Goal: Task Accomplishment & Management: Manage account settings

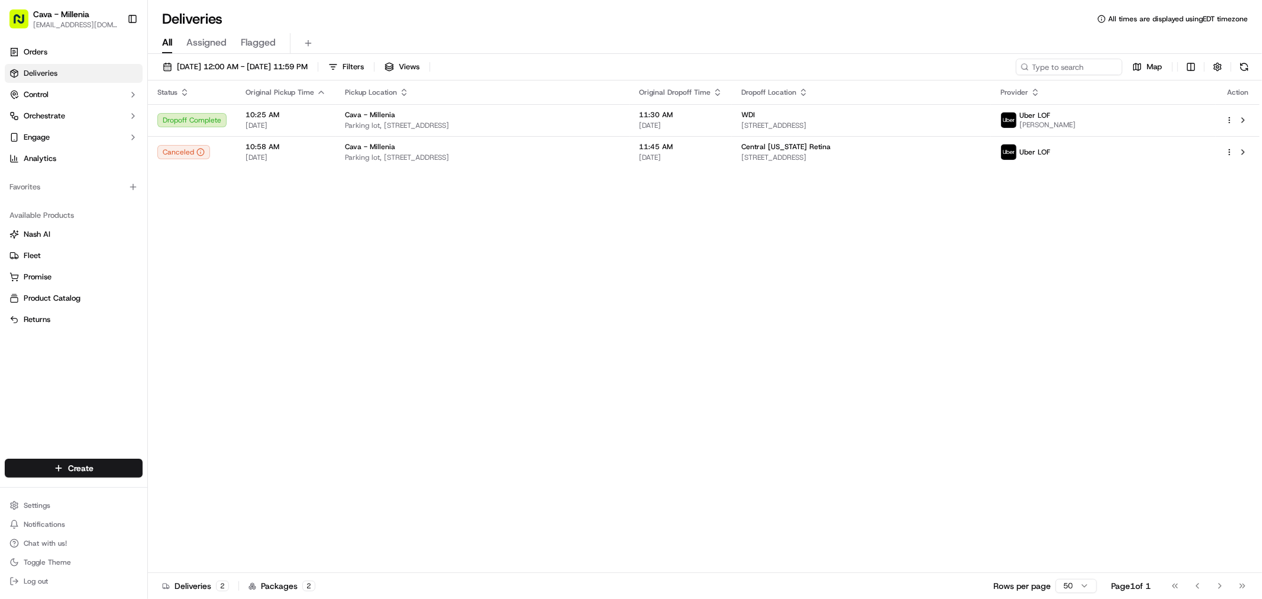
click at [108, 70] on link "Deliveries" at bounding box center [74, 73] width 138 height 19
click at [172, 69] on button "[DATE] 12:00 AM - [DATE] 11:59 PM" at bounding box center [235, 67] width 156 height 17
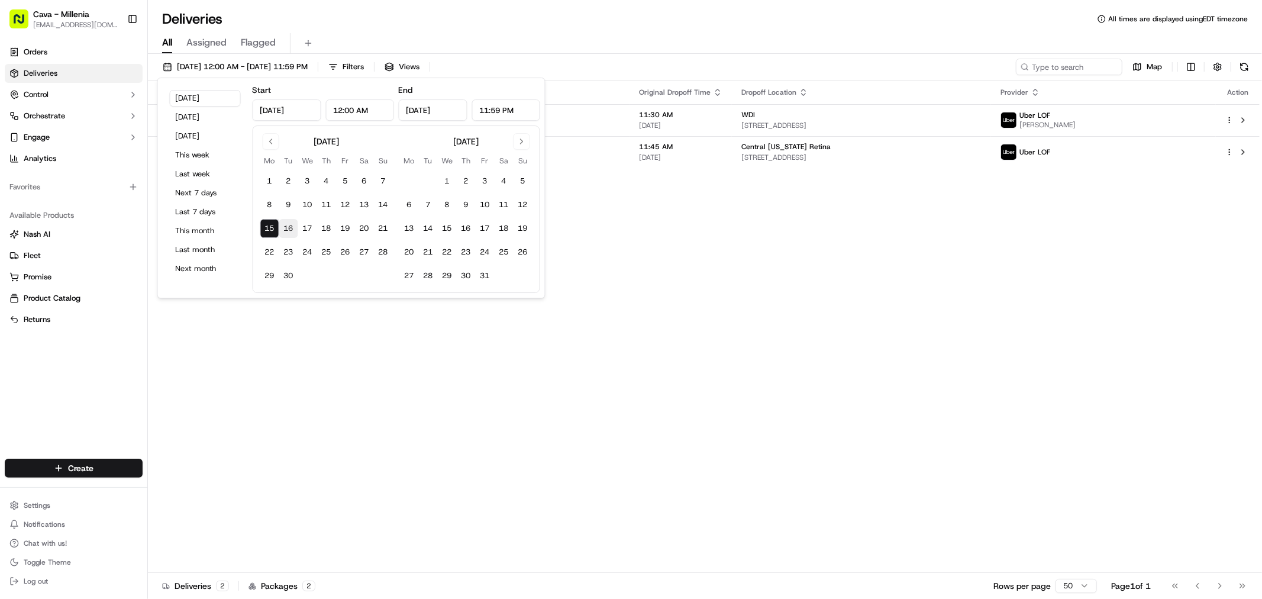
click at [290, 233] on button "16" at bounding box center [288, 228] width 19 height 19
type input "[DATE]"
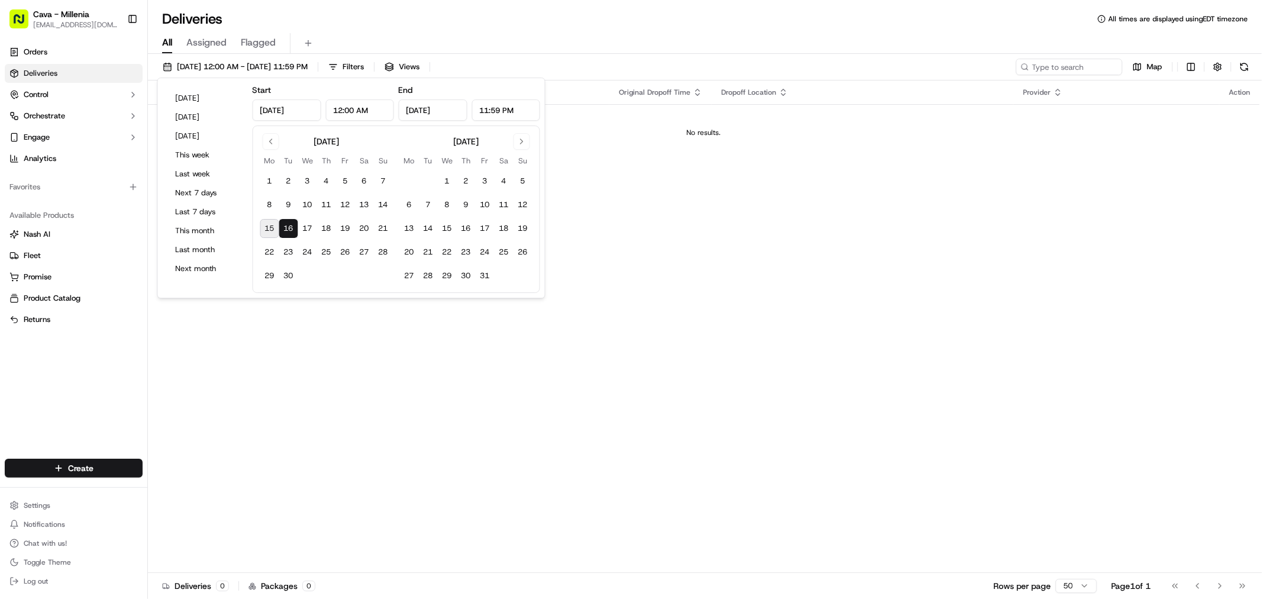
click at [469, 427] on div "Status Original Pickup Time Pickup Location Original Dropoff Time Dropoff Locat…" at bounding box center [704, 326] width 1112 height 492
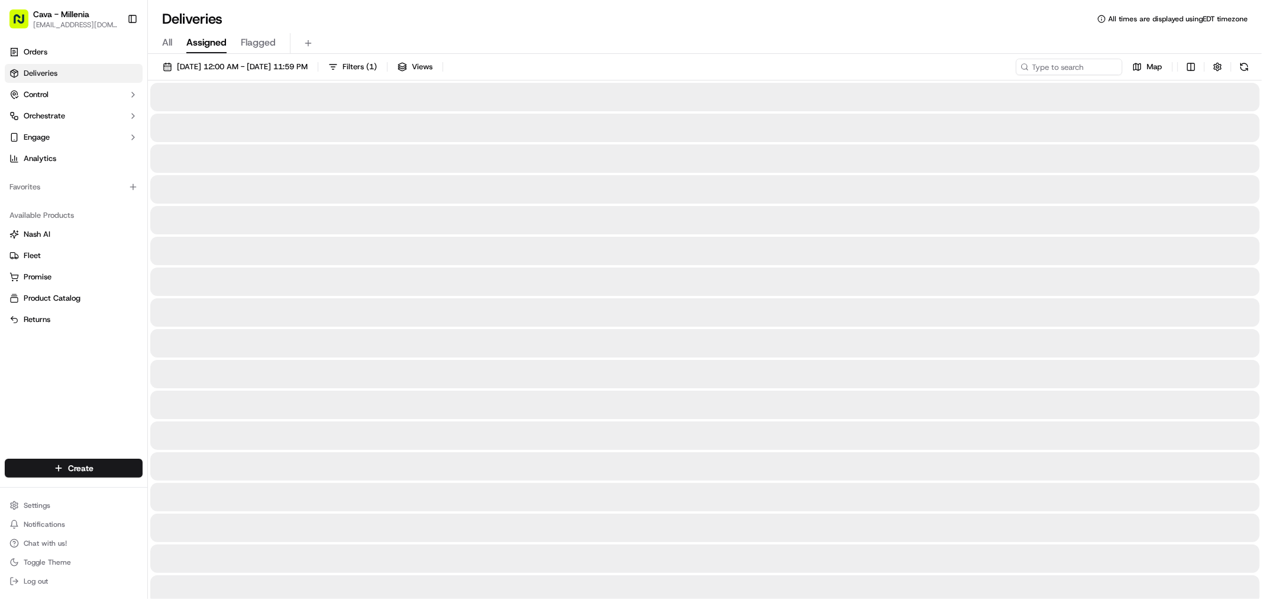
click at [201, 40] on span "Assigned" at bounding box center [206, 43] width 40 height 14
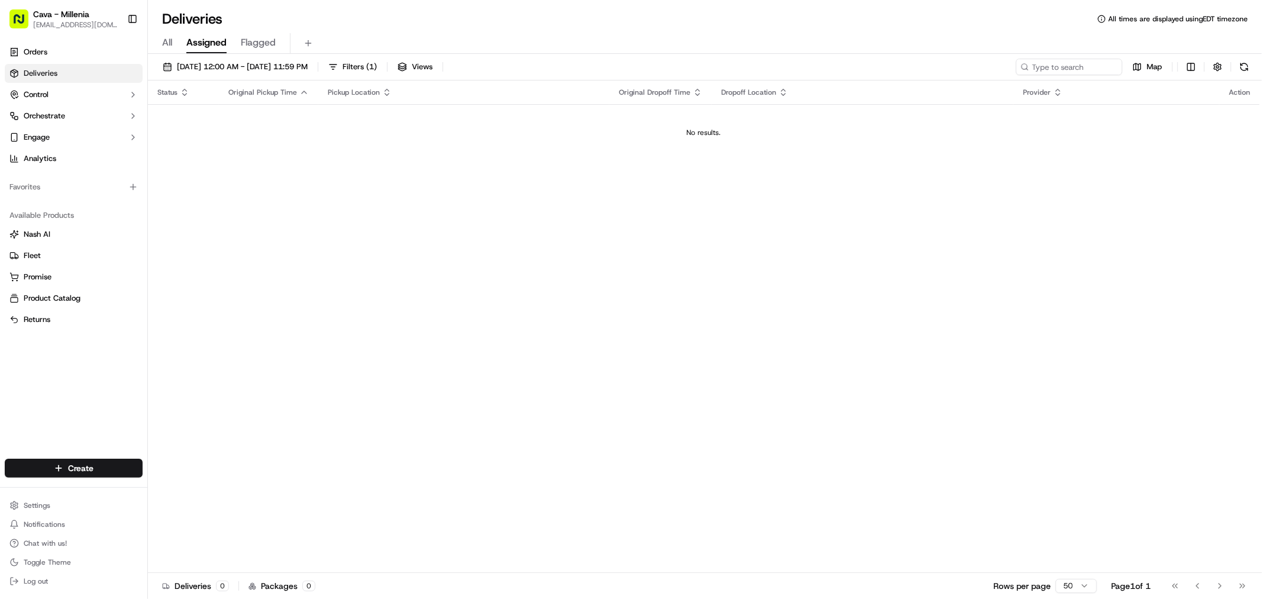
click at [260, 45] on span "Flagged" at bounding box center [258, 43] width 35 height 14
click at [192, 42] on span "Assigned" at bounding box center [206, 43] width 40 height 14
click at [172, 41] on span "All" at bounding box center [167, 43] width 10 height 14
click at [81, 54] on link "Orders" at bounding box center [74, 52] width 138 height 19
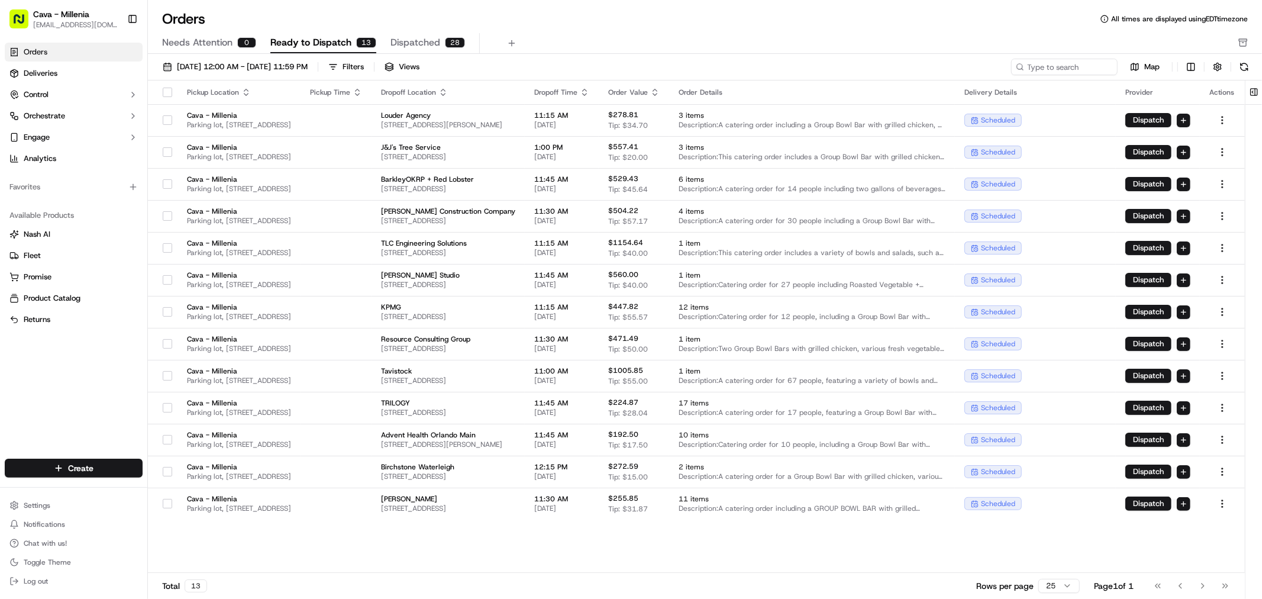
click at [249, 57] on div "[DATE] 12:00 AM - [DATE] 11:59 PM Filters Views Map Pickup Location Pickup Time…" at bounding box center [705, 330] width 1114 height 553
click at [250, 60] on button "[DATE] 12:00 AM - [DATE] 11:59 PM" at bounding box center [235, 67] width 156 height 17
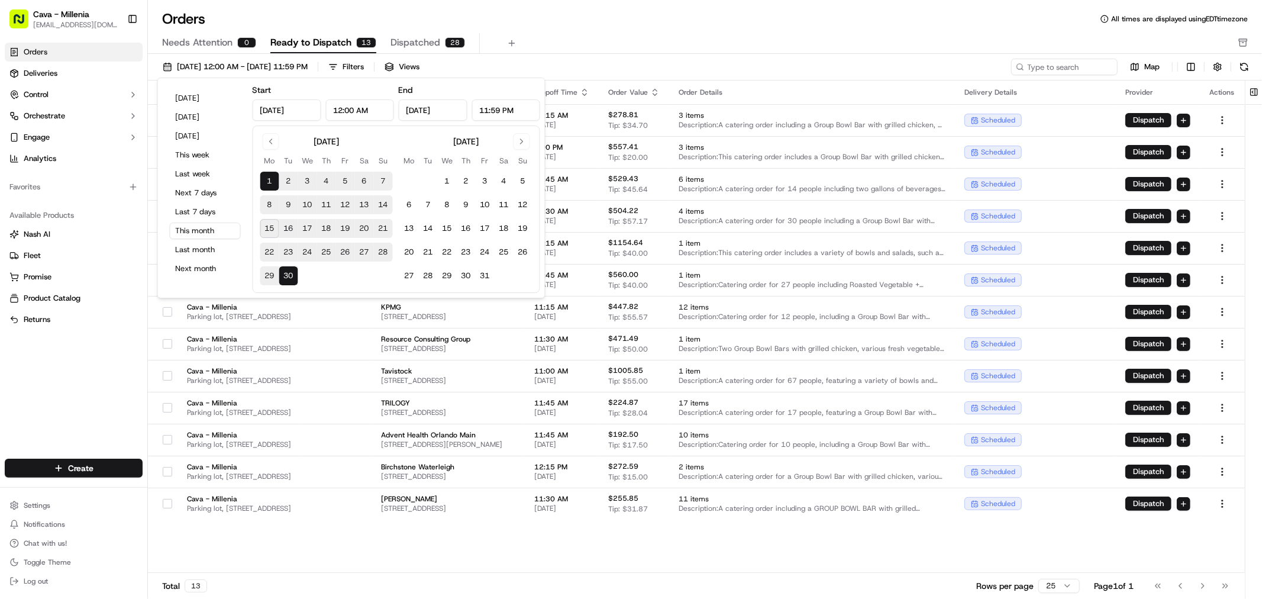
click at [261, 179] on button "1" at bounding box center [269, 181] width 19 height 19
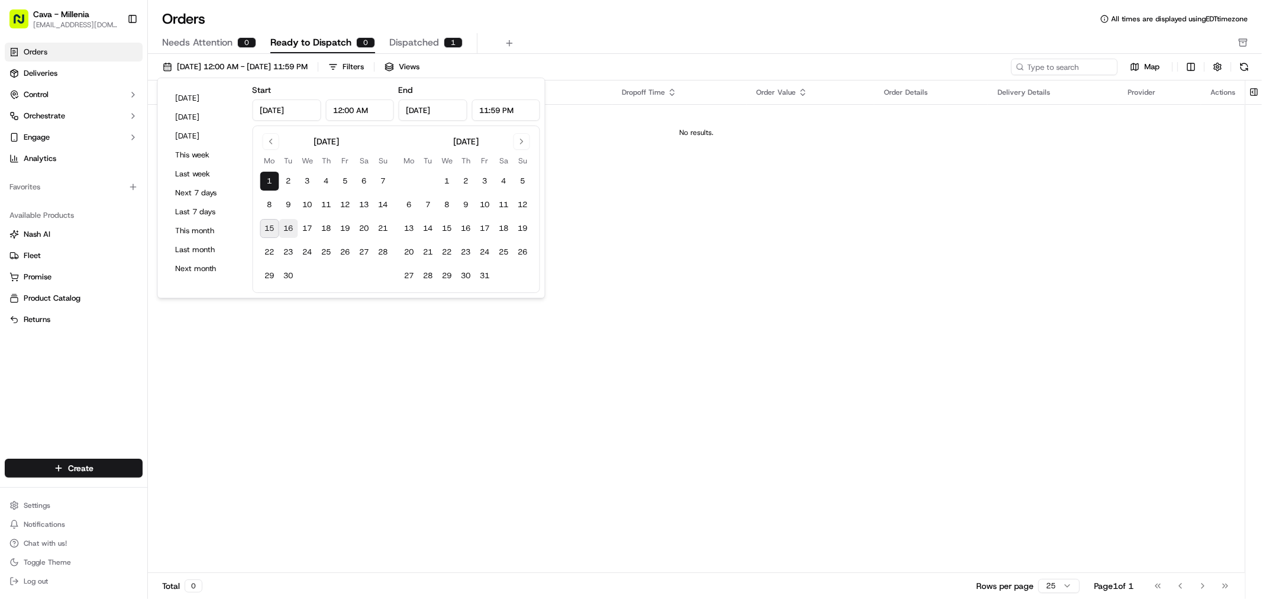
click at [288, 221] on button "16" at bounding box center [288, 228] width 19 height 19
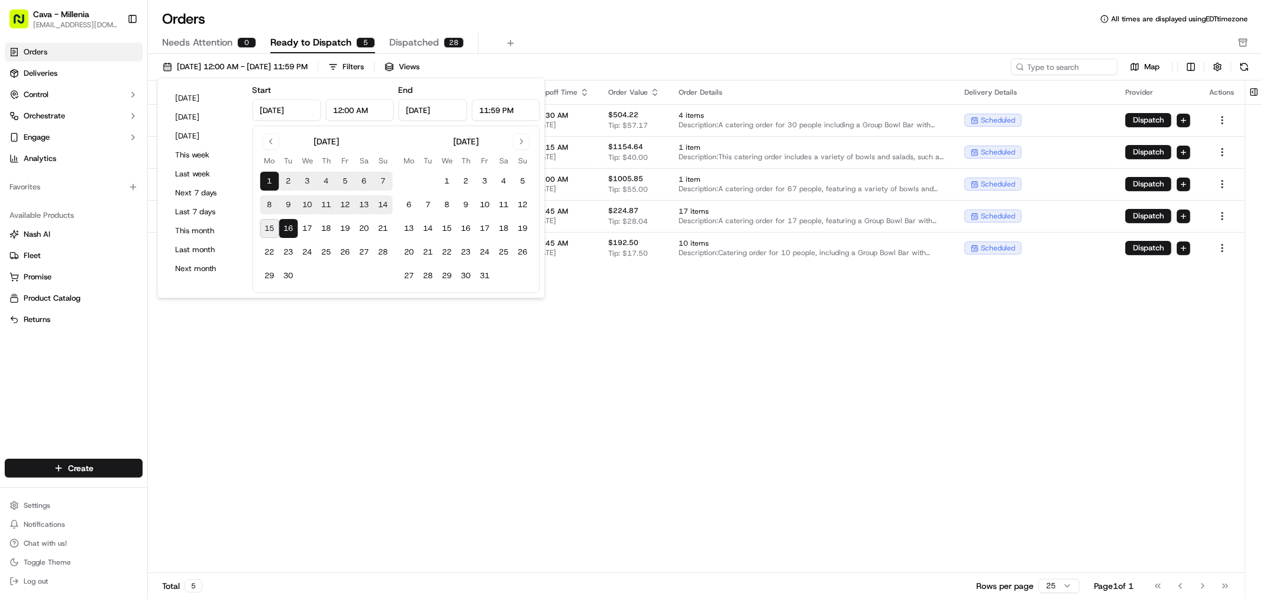
click at [270, 178] on button "1" at bounding box center [269, 181] width 19 height 19
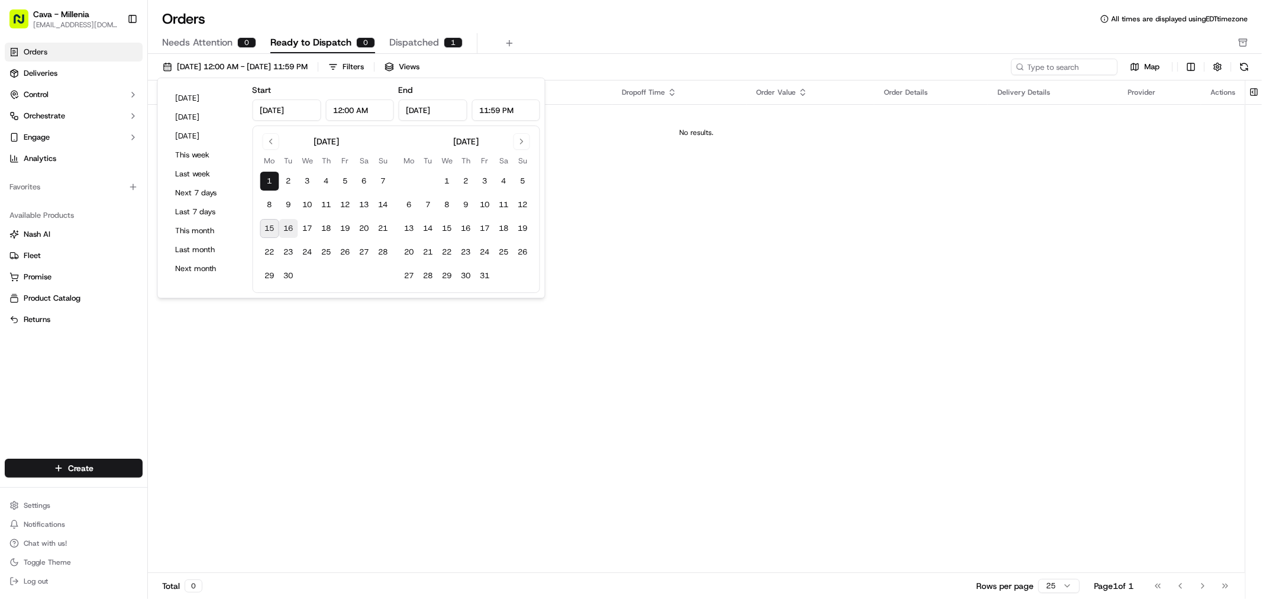
click at [291, 225] on button "16" at bounding box center [288, 228] width 19 height 19
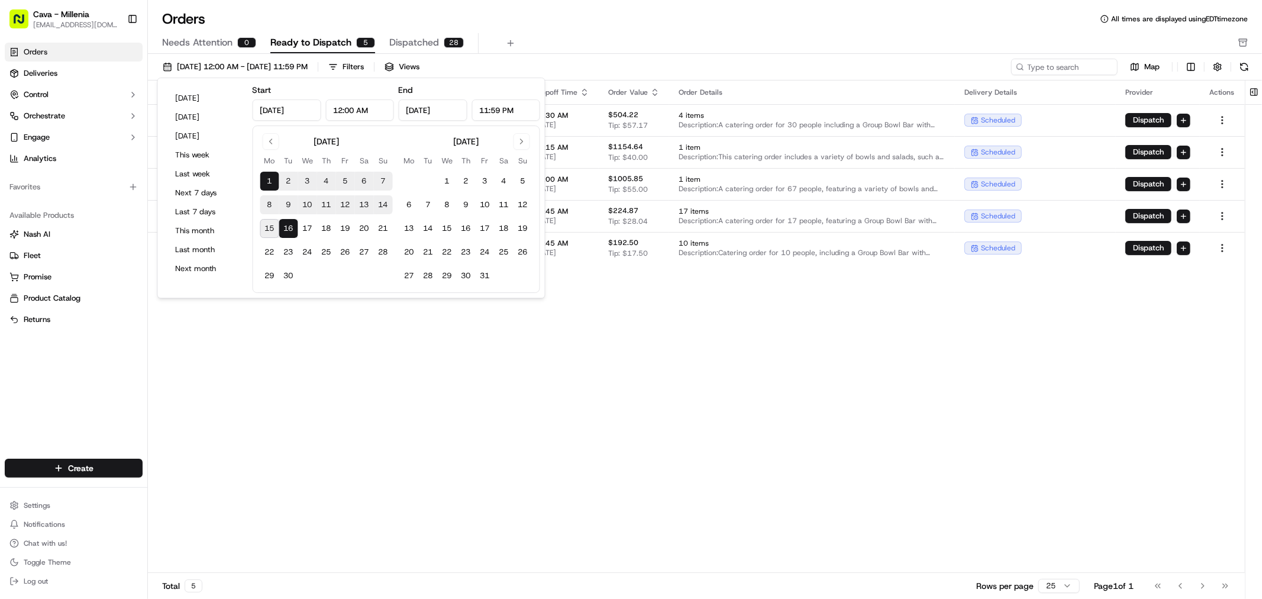
click at [277, 180] on button "1" at bounding box center [269, 181] width 19 height 19
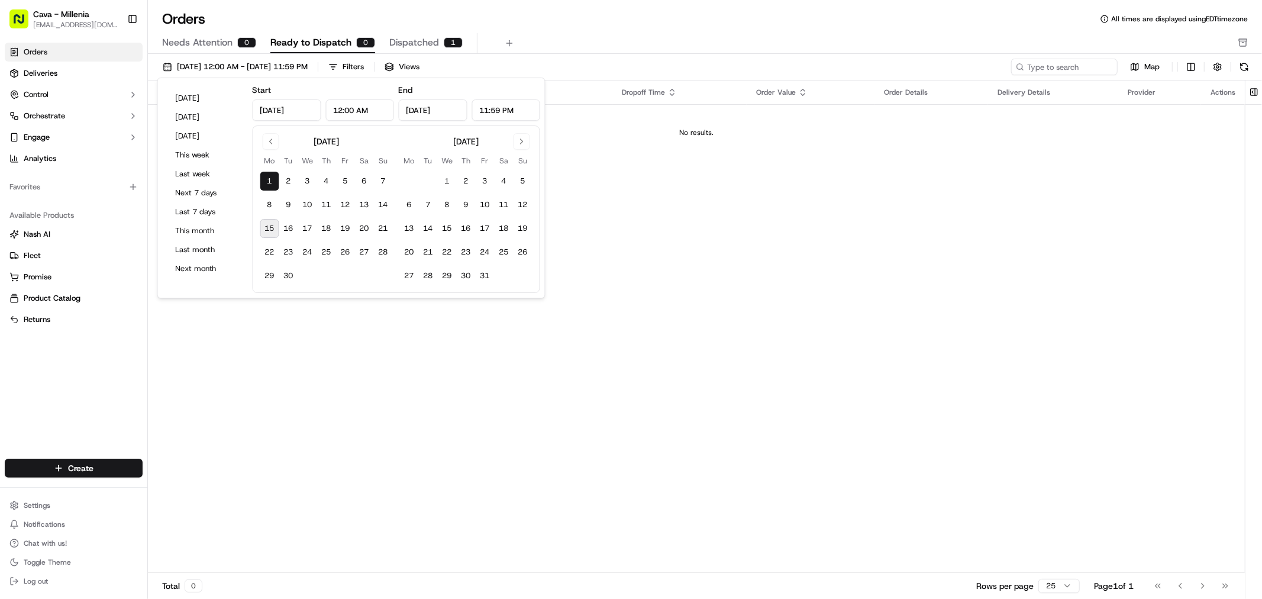
click at [274, 228] on button "15" at bounding box center [269, 228] width 19 height 19
type input "[DATE]"
click at [288, 226] on button "16" at bounding box center [288, 228] width 19 height 19
type input "[DATE]"
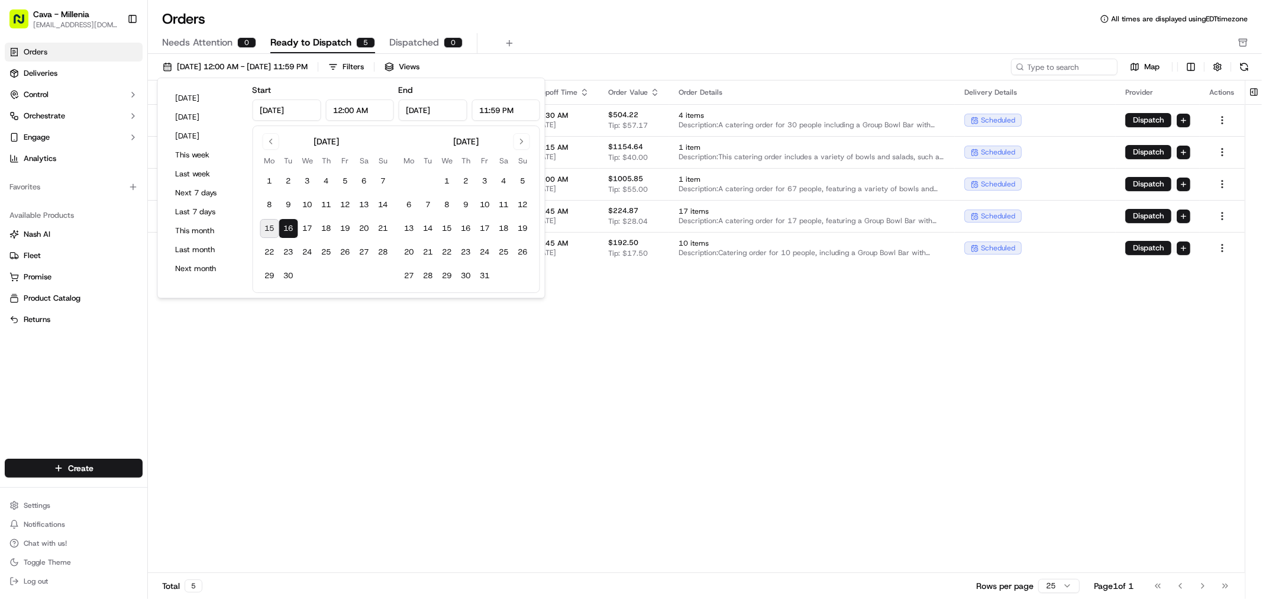
click at [545, 398] on div "Pickup Location Pickup Time Dropoff Location Dropoff Time Order Value Order Det…" at bounding box center [696, 326] width 1097 height 492
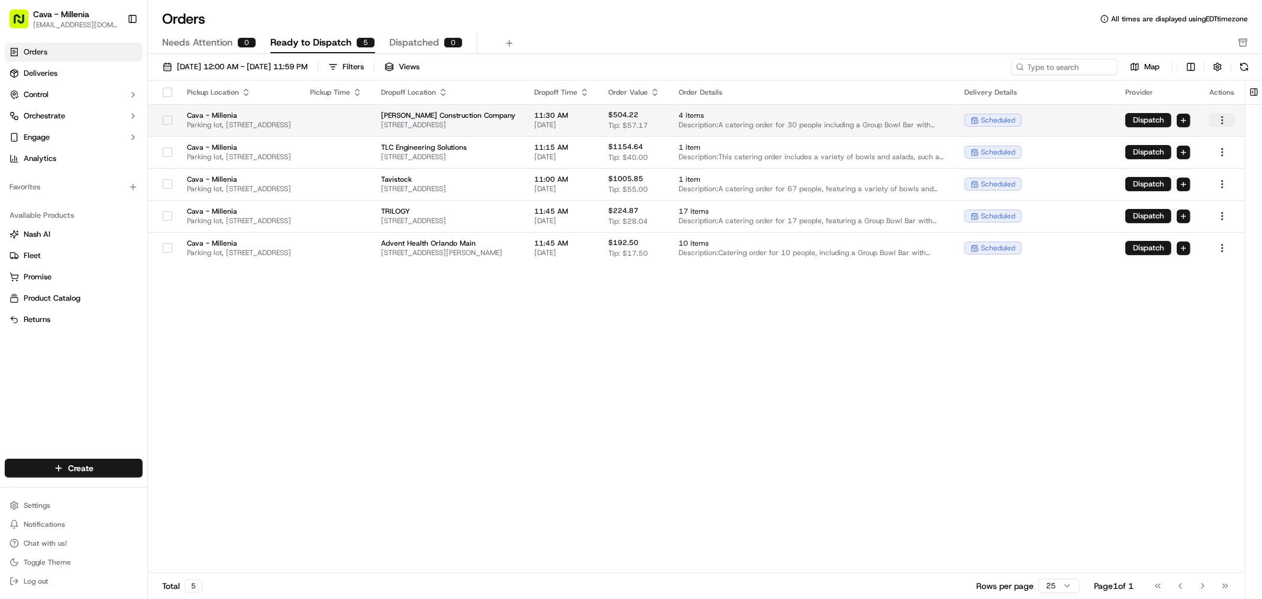
click at [1225, 117] on html "Cava - Millenia [EMAIL_ADDRESS][DOMAIN_NAME] Toggle Sidebar Orders Deliveries C…" at bounding box center [631, 299] width 1262 height 599
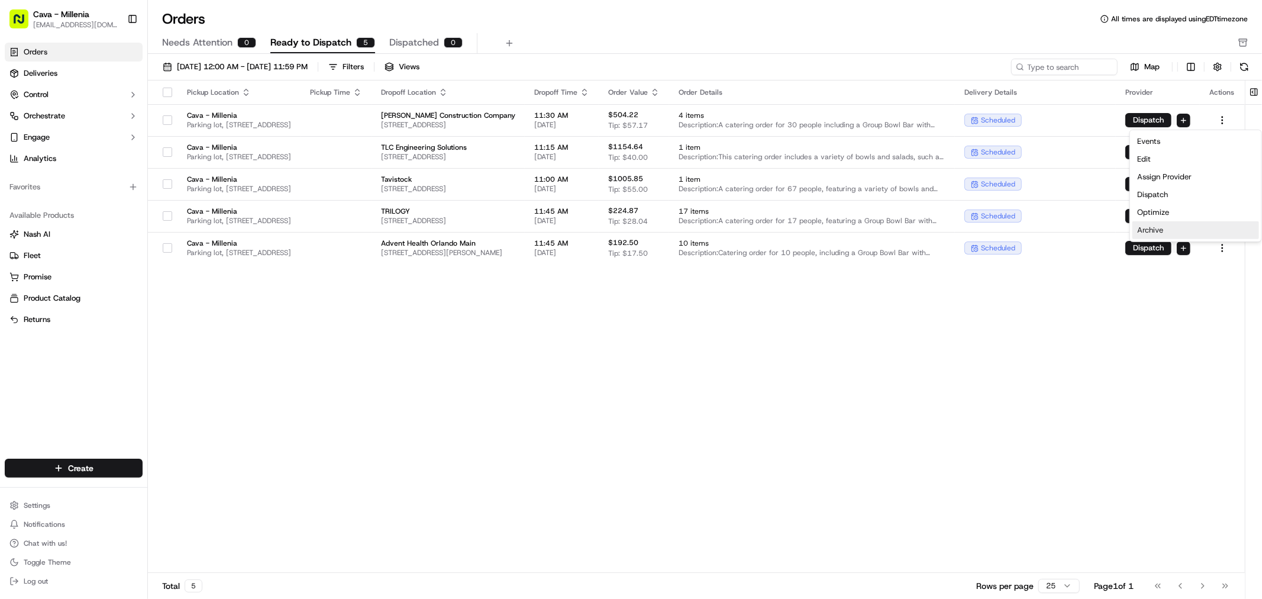
click at [1169, 228] on div "Archive" at bounding box center [1196, 230] width 127 height 18
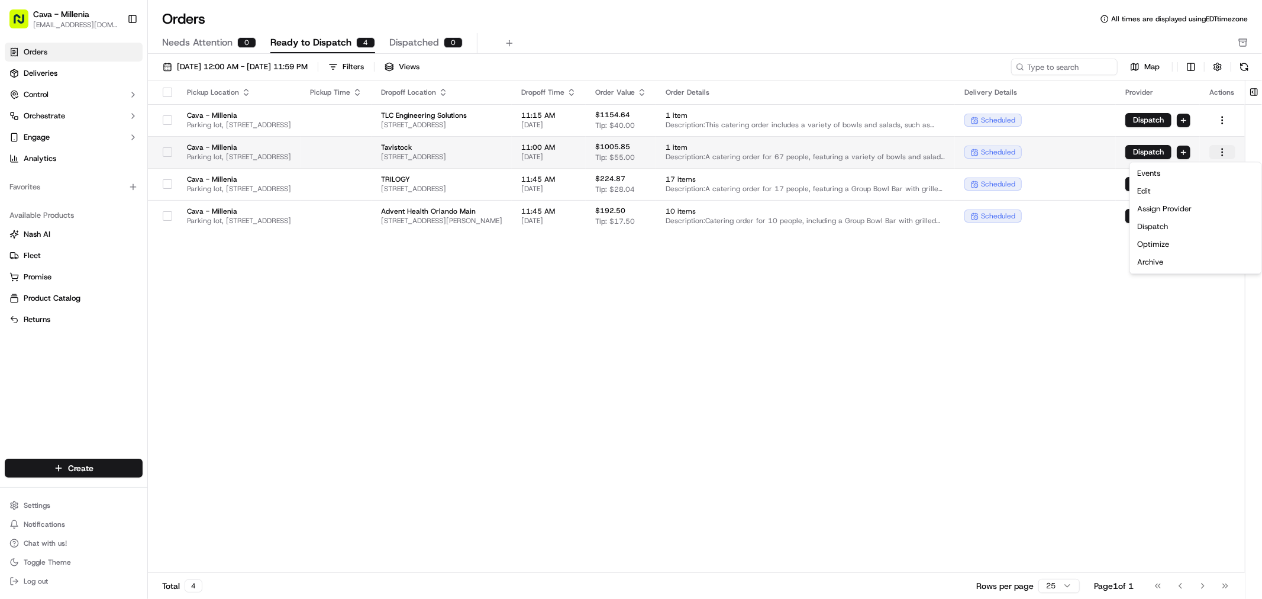
click at [1224, 146] on html "Cava - Millenia [EMAIL_ADDRESS][DOMAIN_NAME] Toggle Sidebar Orders Deliveries C…" at bounding box center [631, 299] width 1262 height 599
drag, startPoint x: 1040, startPoint y: 392, endPoint x: 1056, endPoint y: 353, distance: 42.2
click at [1040, 392] on html "Cava - Millenia [EMAIL_ADDRESS][DOMAIN_NAME] Toggle Sidebar Orders Deliveries C…" at bounding box center [631, 299] width 1262 height 599
click at [1221, 153] on html "Cava - Millenia [EMAIL_ADDRESS][DOMAIN_NAME] Toggle Sidebar Orders Deliveries C…" at bounding box center [631, 299] width 1262 height 599
click at [1179, 268] on div "Archive" at bounding box center [1196, 262] width 127 height 18
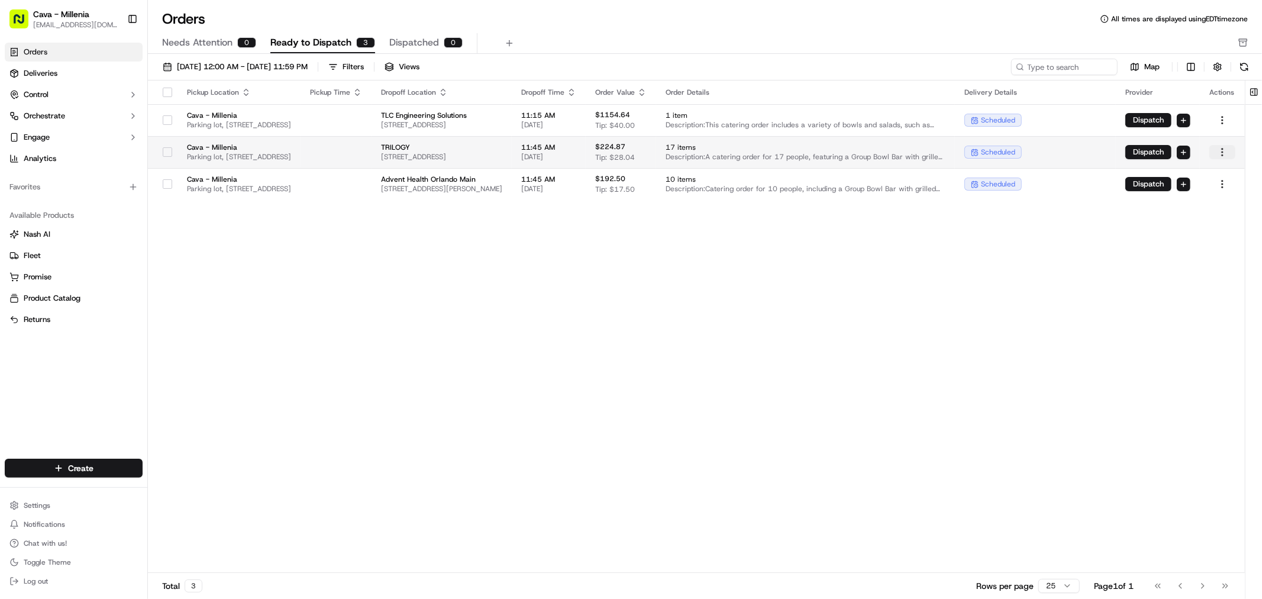
click at [1220, 151] on html "Cava - Millenia [EMAIL_ADDRESS][DOMAIN_NAME] Toggle Sidebar Orders Deliveries C…" at bounding box center [631, 299] width 1262 height 599
click at [1217, 156] on html "Cava - Millenia [EMAIL_ADDRESS][DOMAIN_NAME] Toggle Sidebar Orders Deliveries C…" at bounding box center [631, 299] width 1262 height 599
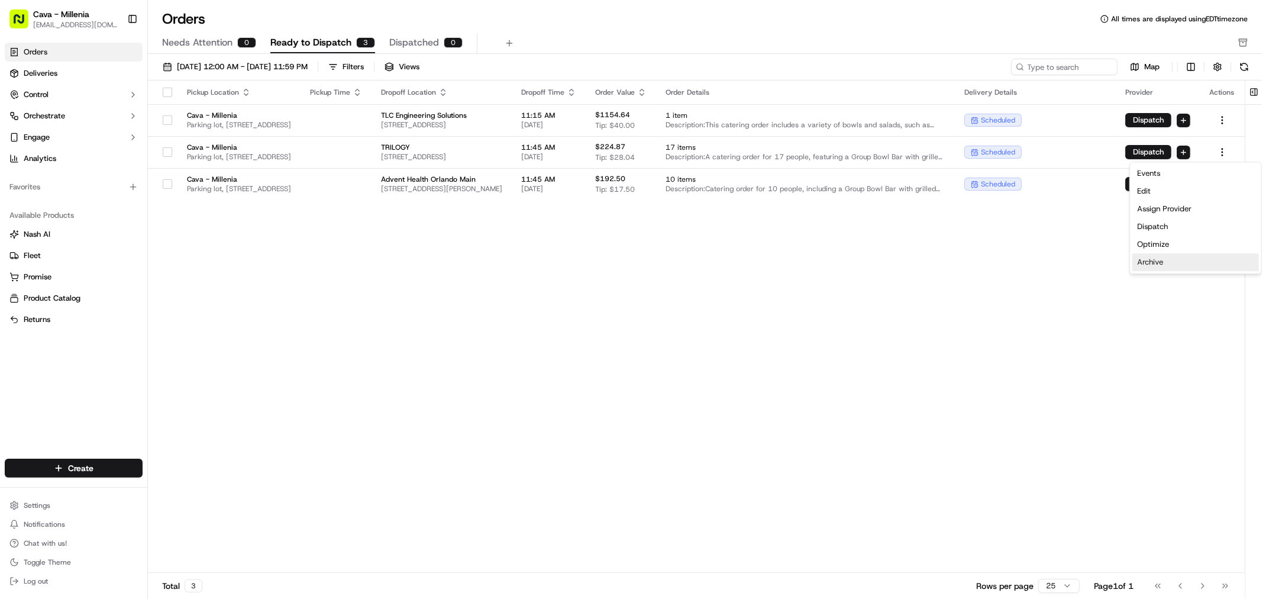
click at [1164, 265] on div "Archive" at bounding box center [1196, 262] width 127 height 18
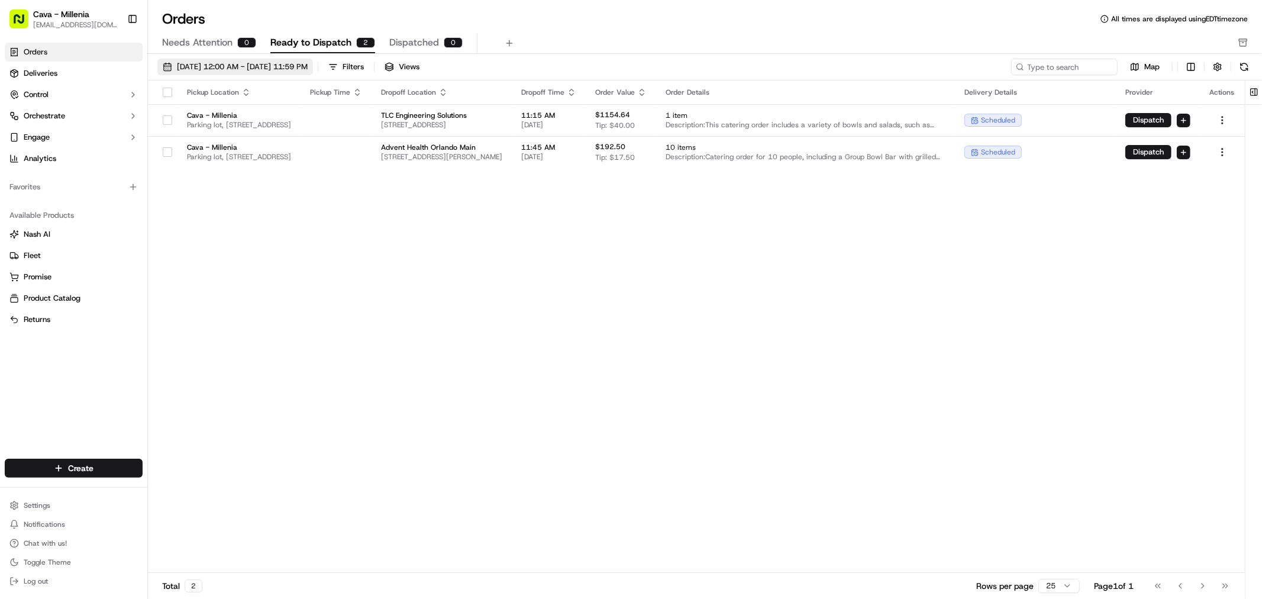
click at [264, 72] on span "[DATE] 12:00 AM - [DATE] 11:59 PM" at bounding box center [242, 67] width 131 height 11
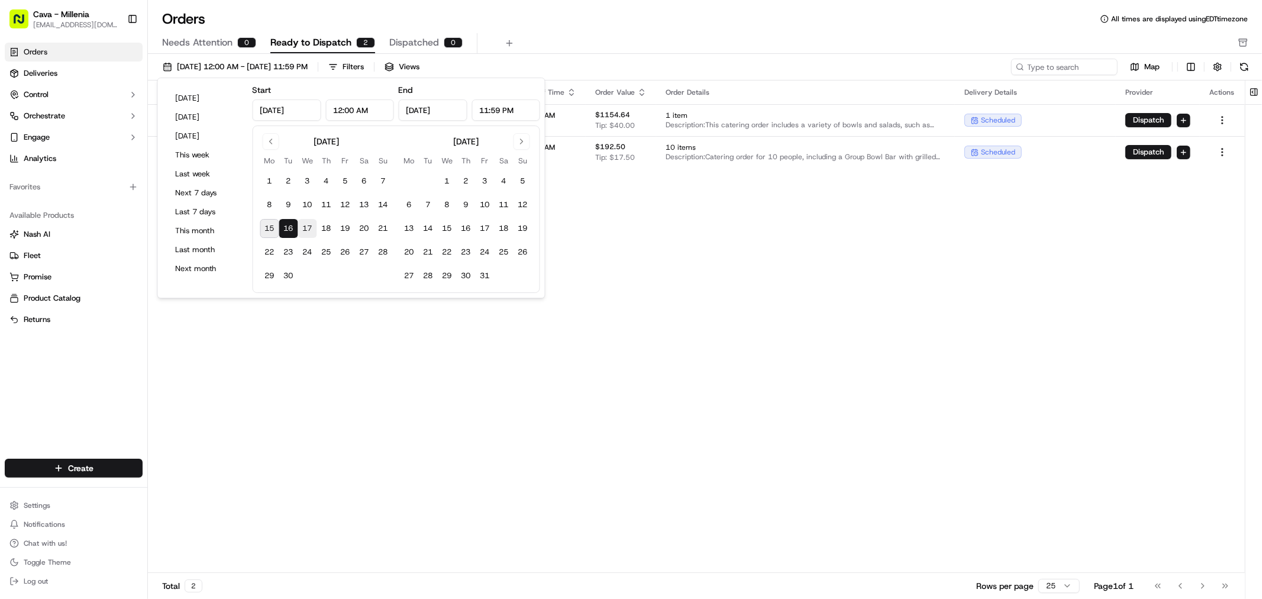
click at [305, 230] on button "17" at bounding box center [307, 228] width 19 height 19
type input "[DATE]"
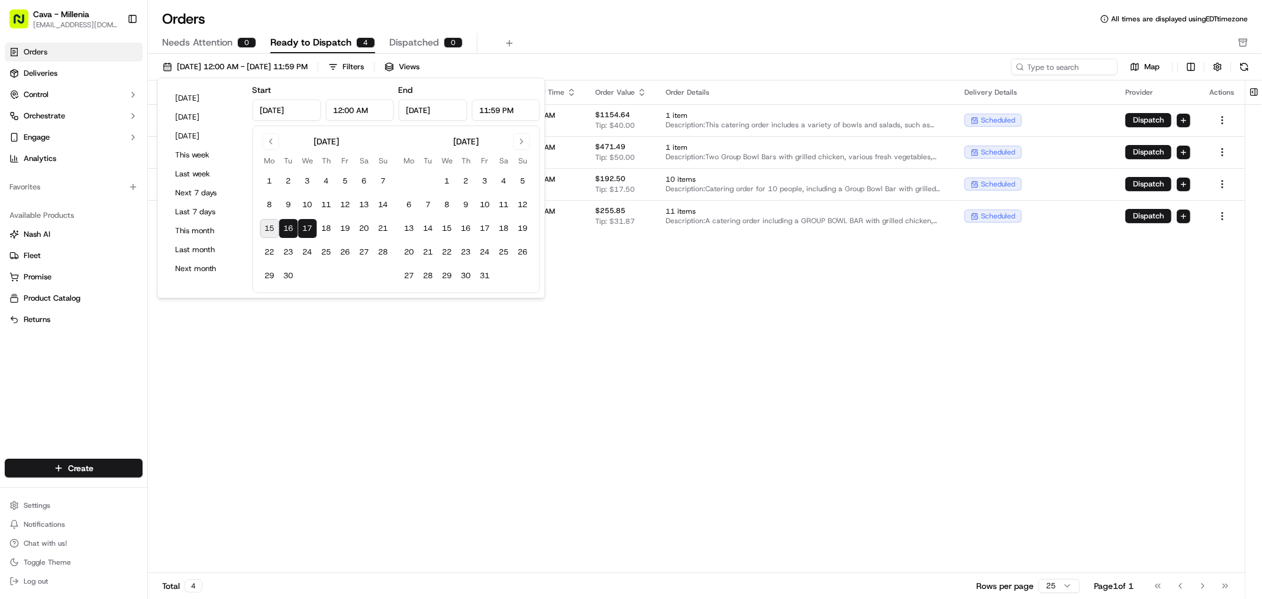
click at [342, 338] on div "Pickup Location Pickup Time Dropoff Location Dropoff Time Order Value Order Det…" at bounding box center [696, 326] width 1097 height 492
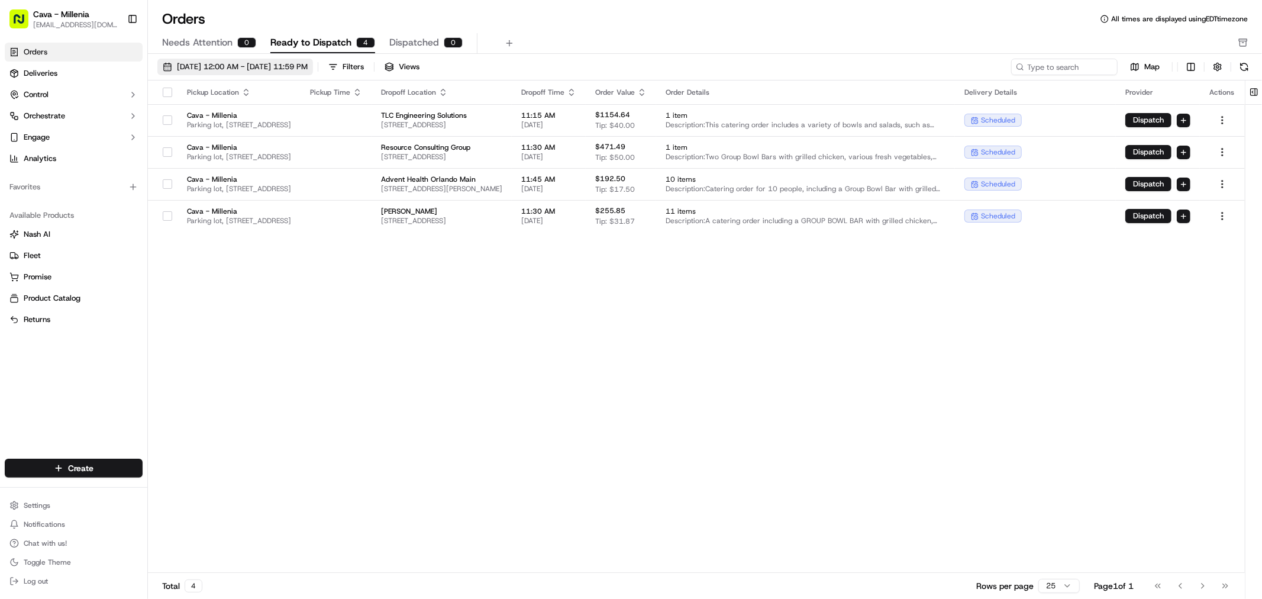
click at [249, 69] on span "[DATE] 12:00 AM - [DATE] 11:59 PM" at bounding box center [242, 67] width 131 height 11
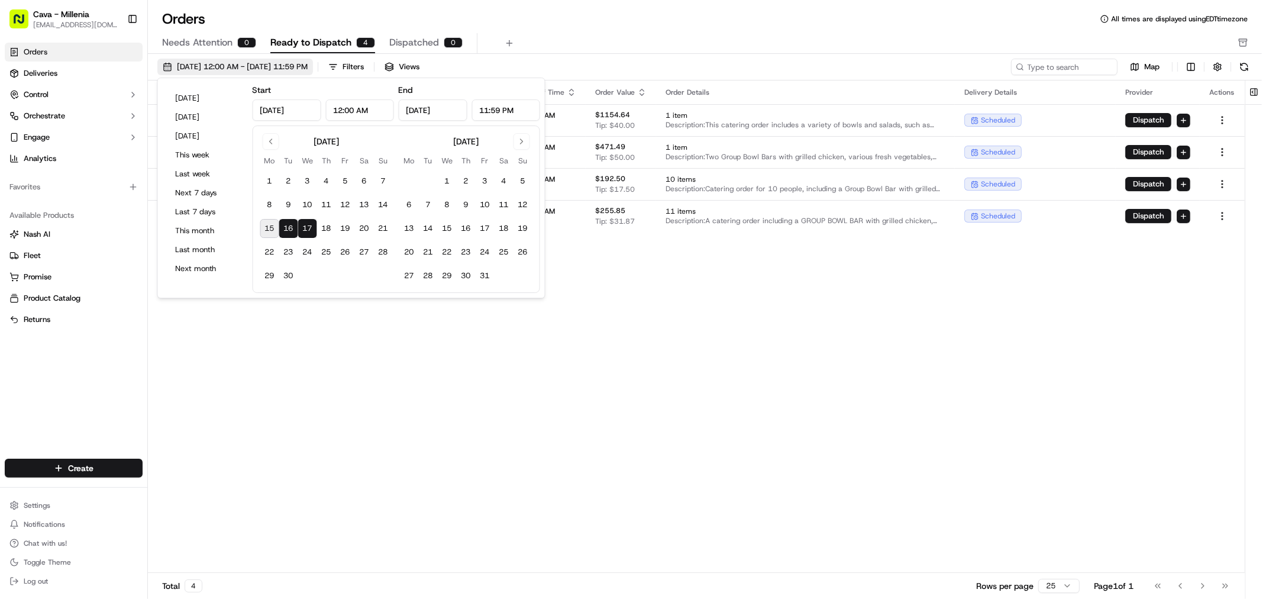
click at [249, 69] on span "[DATE] 12:00 AM - [DATE] 11:59 PM" at bounding box center [242, 67] width 131 height 11
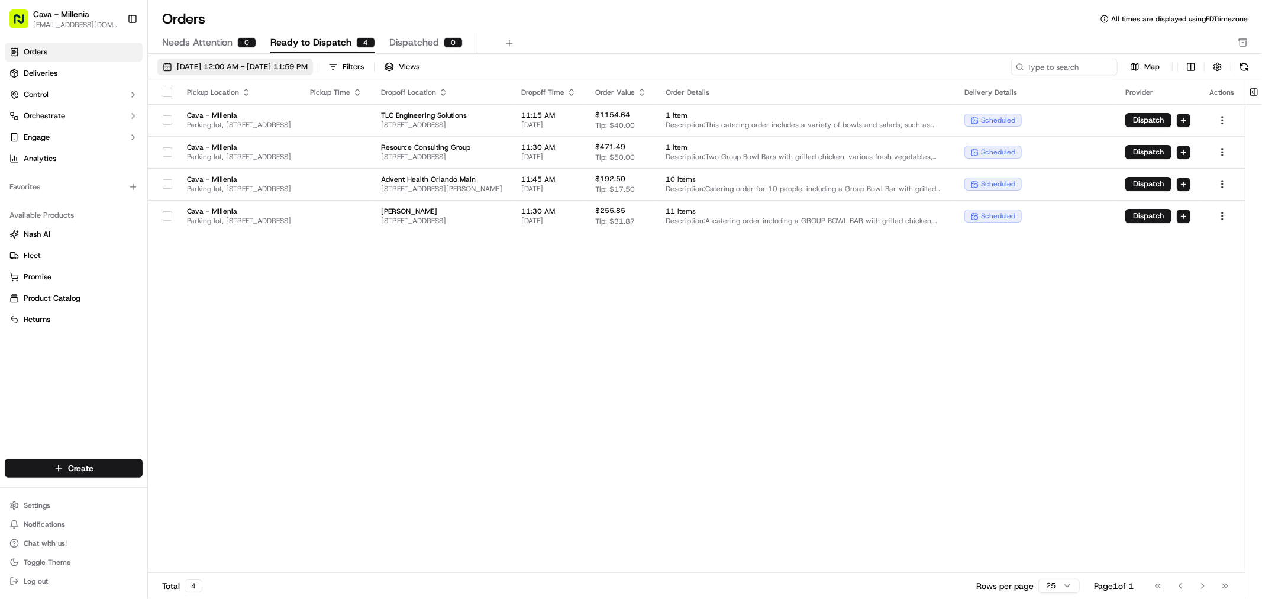
click at [249, 69] on span "[DATE] 12:00 AM - [DATE] 11:59 PM" at bounding box center [242, 67] width 131 height 11
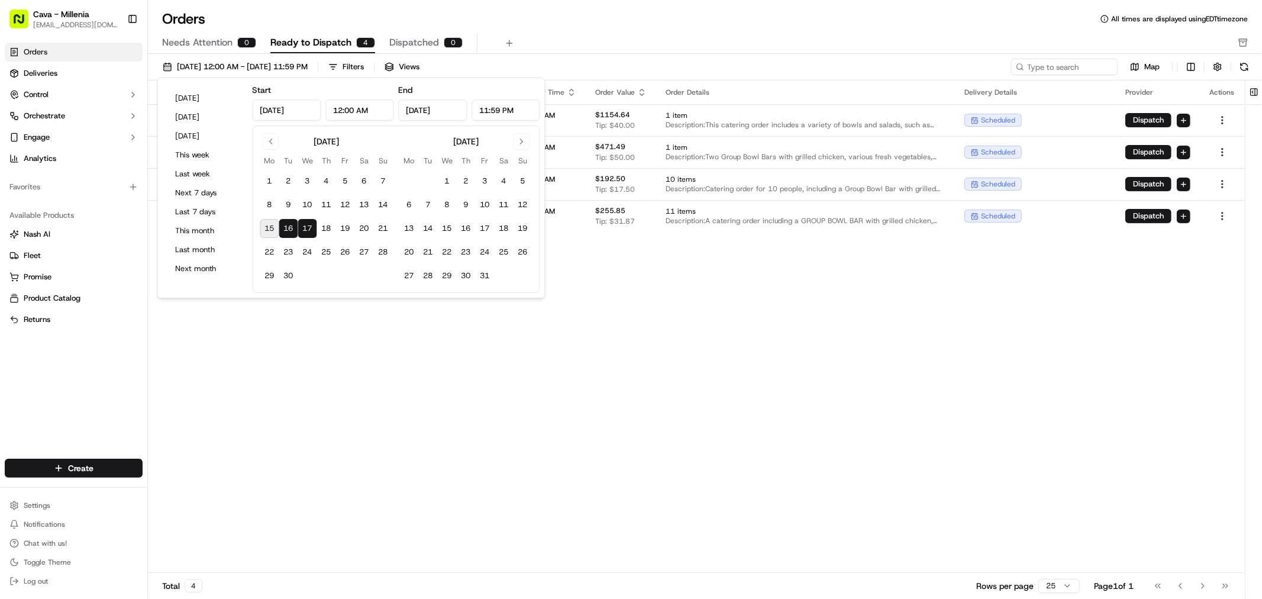
click at [308, 229] on button "17" at bounding box center [307, 228] width 19 height 19
type input "[DATE]"
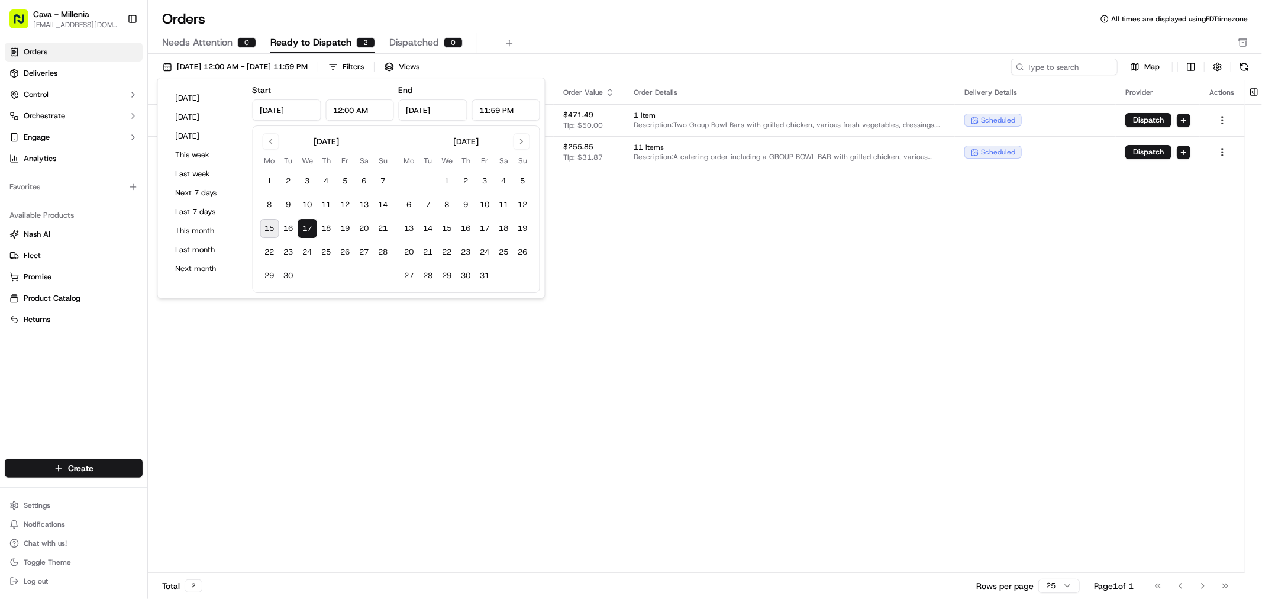
click at [457, 385] on div "Pickup Location Pickup Time Dropoff Location Dropoff Time Order Value Order Det…" at bounding box center [696, 326] width 1097 height 492
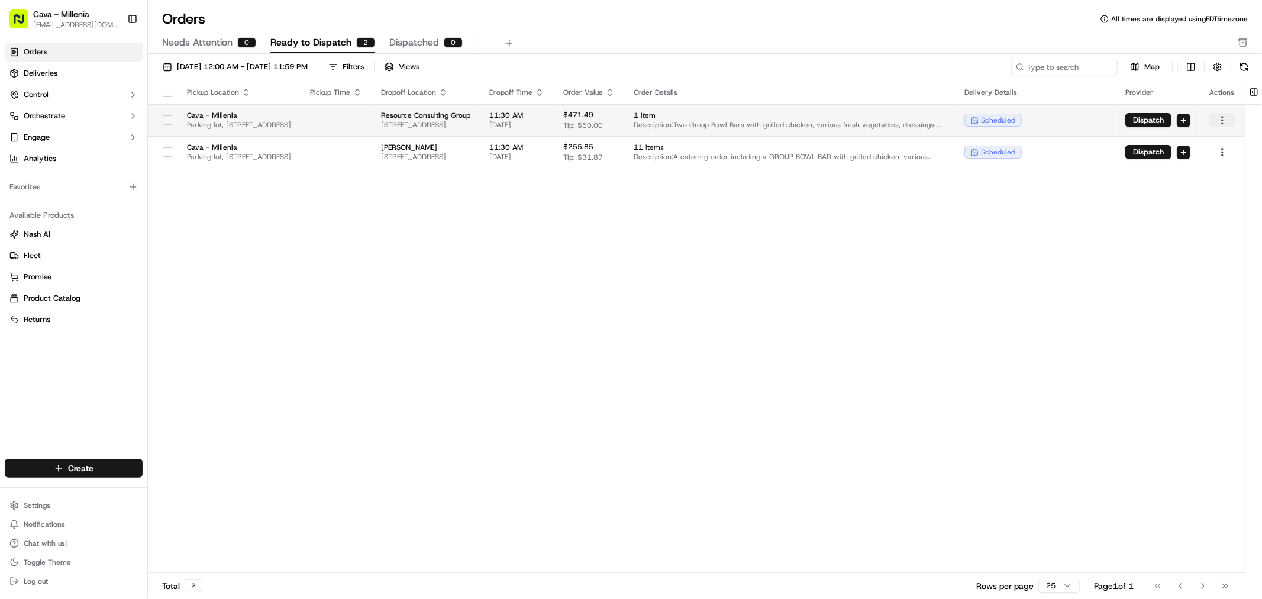
click at [1218, 117] on html "Cava - Millenia [EMAIL_ADDRESS][DOMAIN_NAME] Toggle Sidebar Orders Deliveries C…" at bounding box center [631, 299] width 1262 height 599
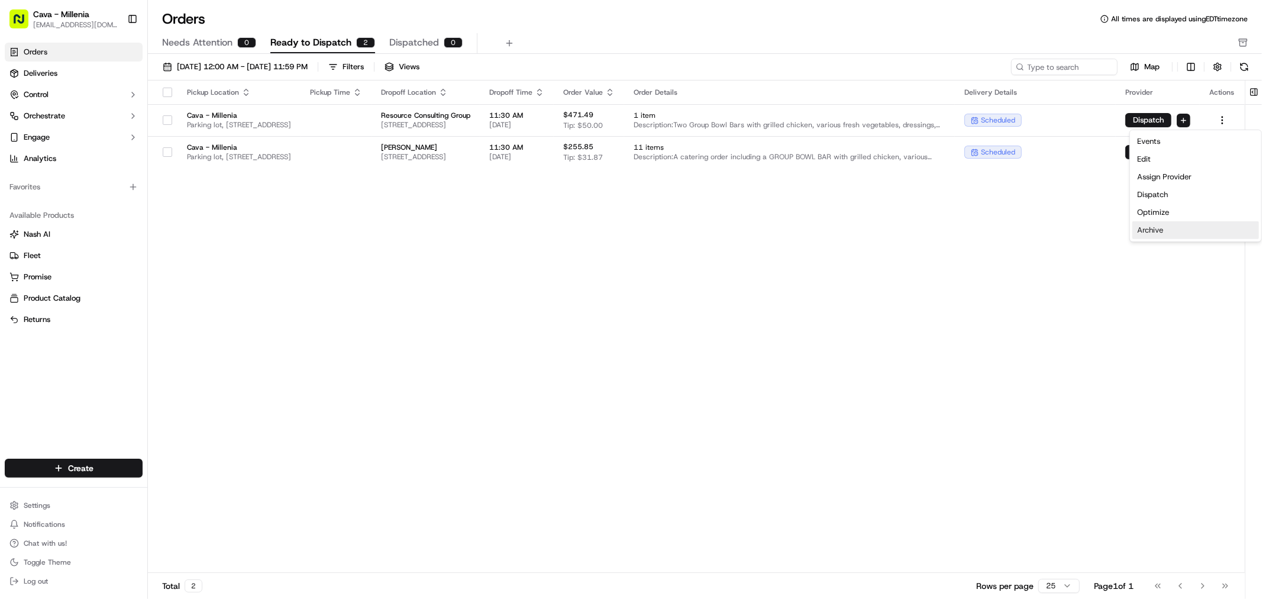
click at [1158, 237] on div "Archive" at bounding box center [1196, 230] width 127 height 18
click at [1158, 237] on div "Events Edit Assign Provider Dispatch Optimize Archive" at bounding box center [1196, 186] width 127 height 107
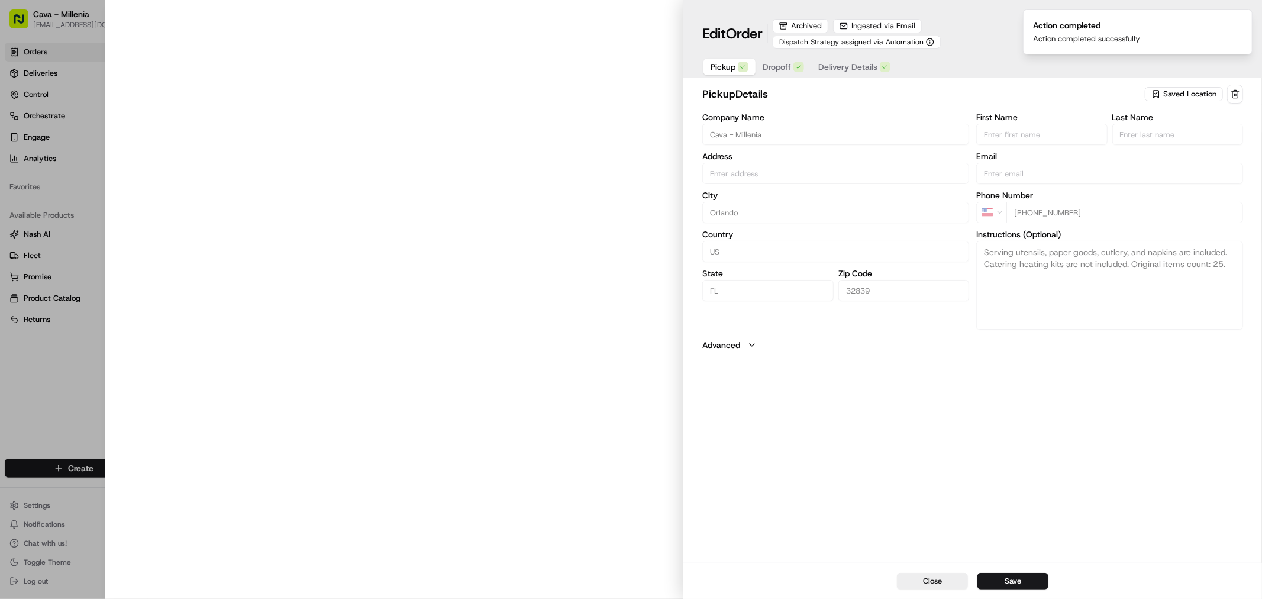
type input "[STREET_ADDRESS]"
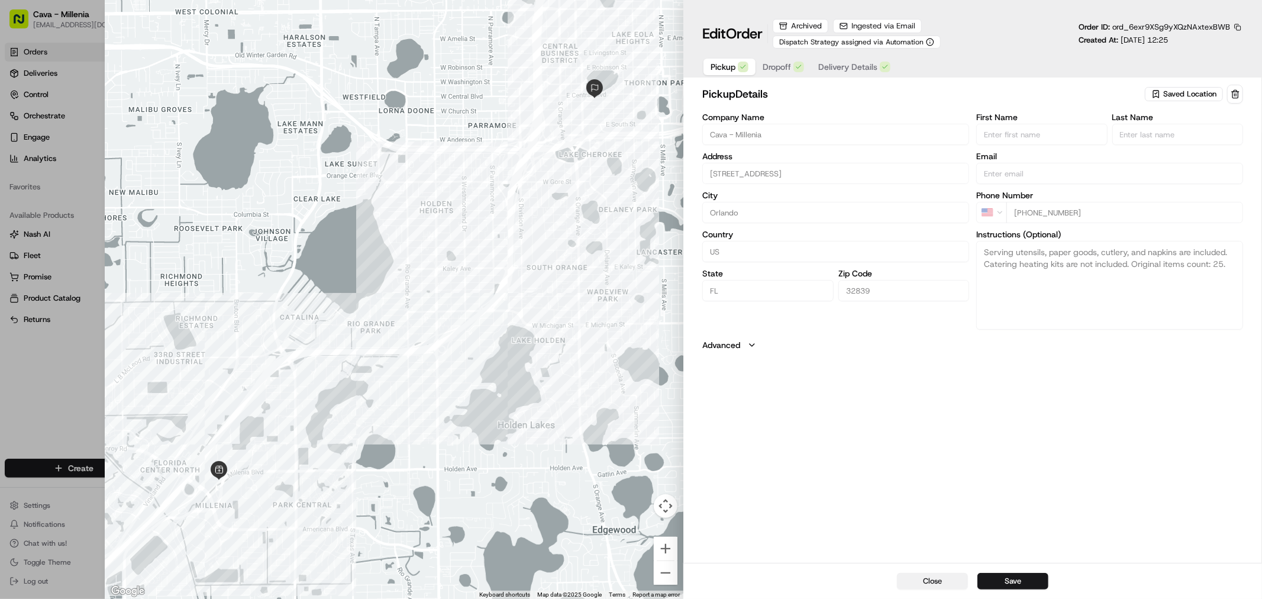
click at [932, 579] on button "Close" at bounding box center [932, 581] width 71 height 17
type input "+1"
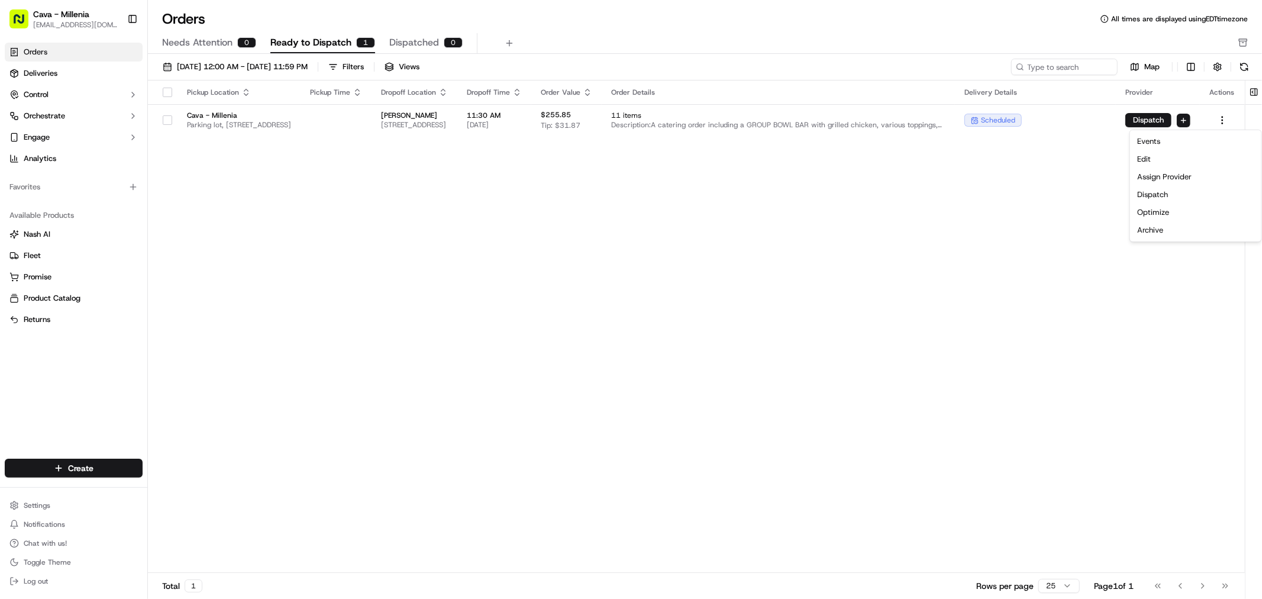
click at [935, 356] on div "Pickup Location Pickup Time Dropoff Location Dropoff Time Order Value Order Det…" at bounding box center [696, 326] width 1097 height 492
click at [289, 64] on span "[DATE] 12:00 AM - [DATE] 11:59 PM" at bounding box center [242, 67] width 131 height 11
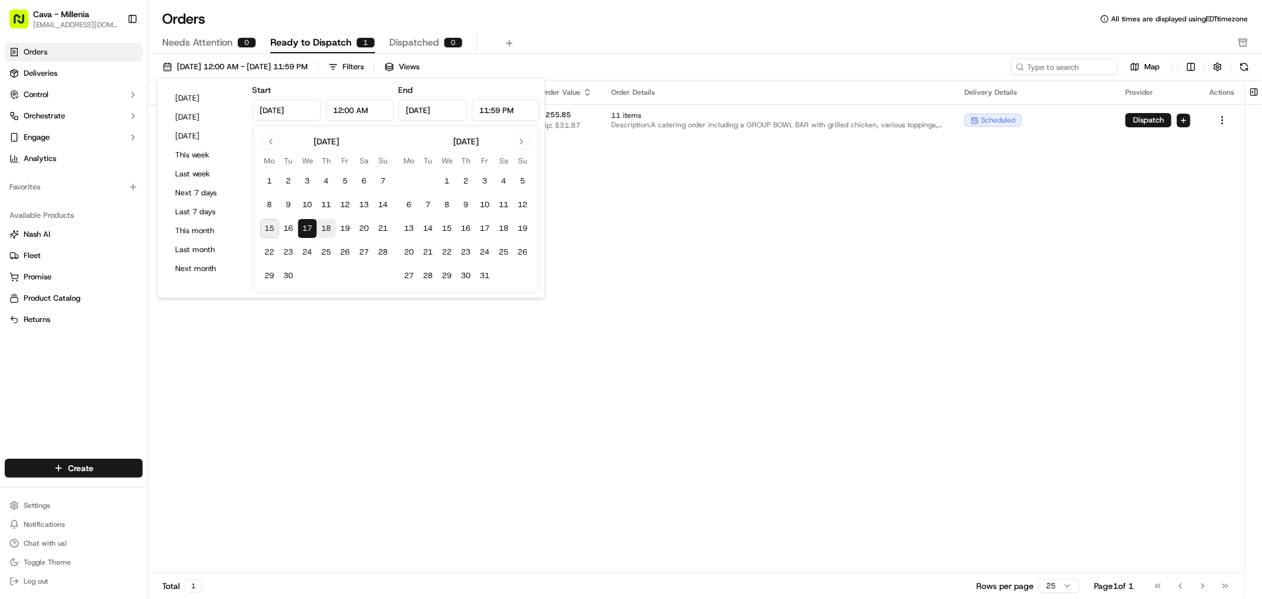
click at [328, 230] on button "18" at bounding box center [326, 228] width 19 height 19
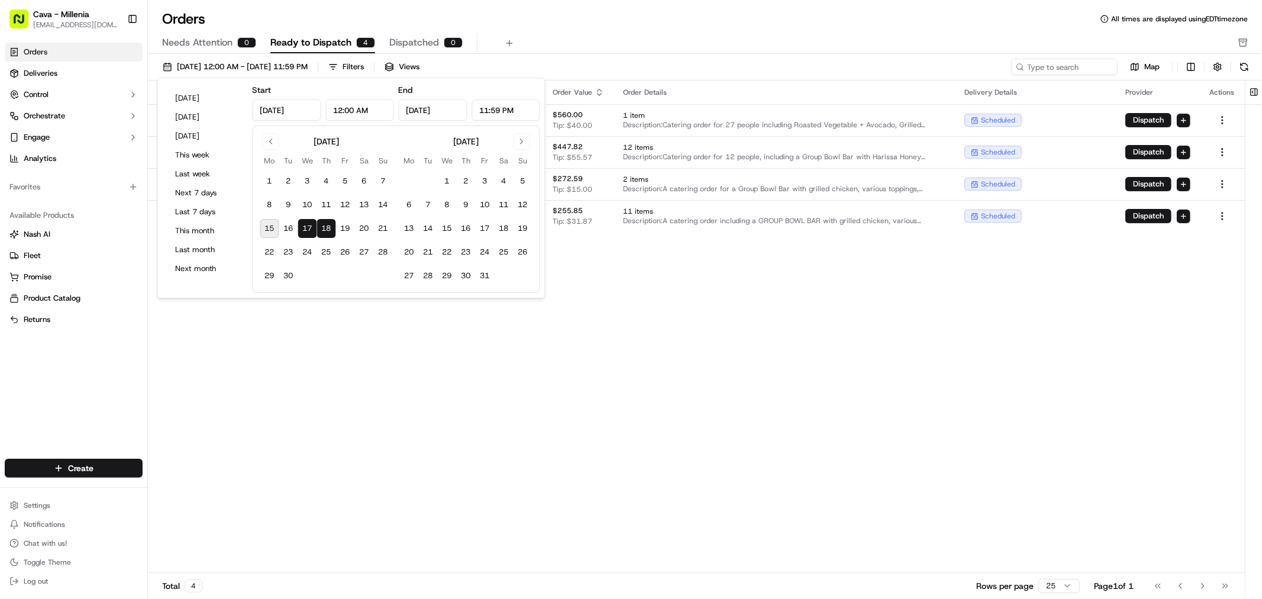
click at [305, 233] on button "17" at bounding box center [307, 228] width 19 height 19
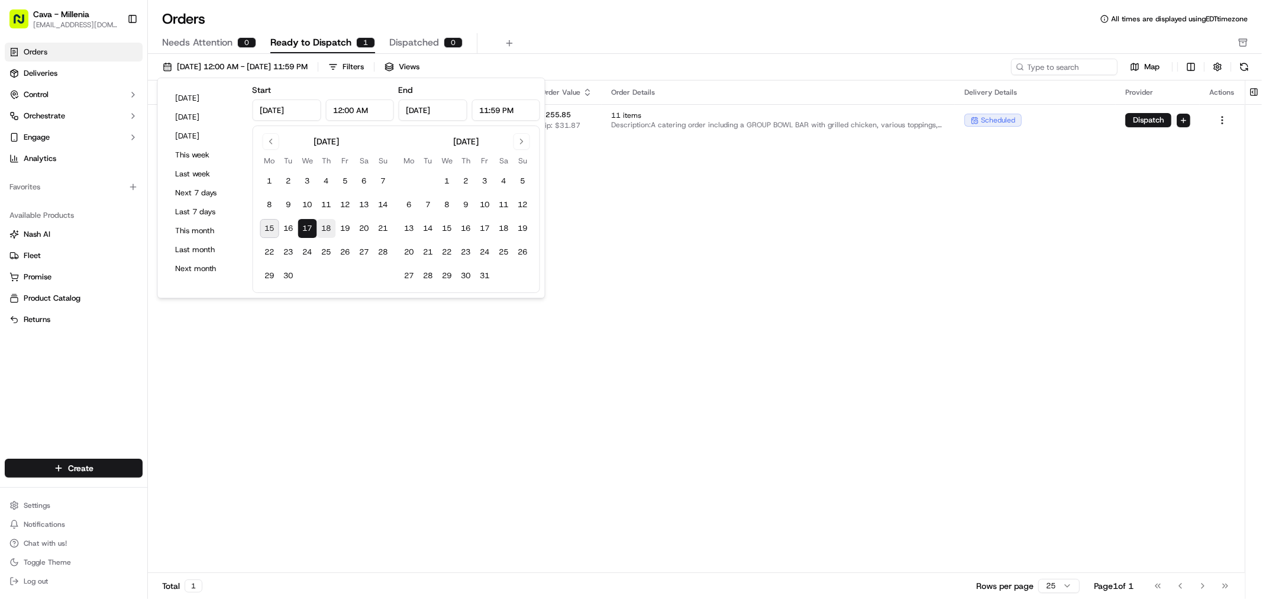
click at [328, 227] on button "18" at bounding box center [326, 228] width 19 height 19
type input "[DATE]"
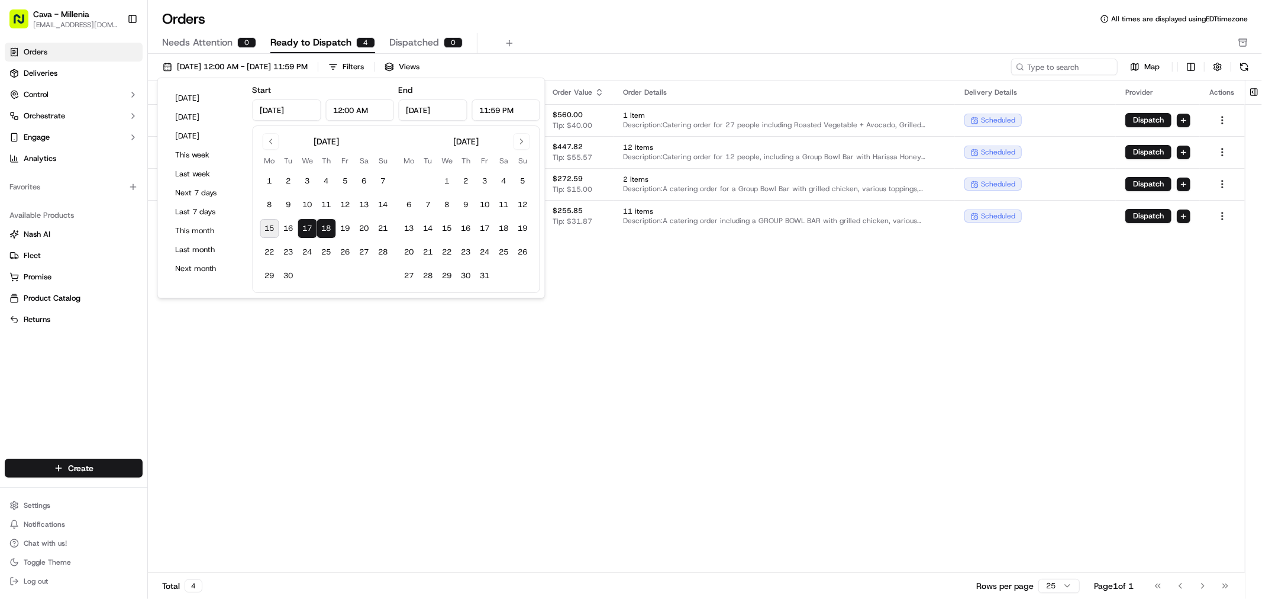
click at [648, 364] on div "Pickup Location Pickup Time Dropoff Location Dropoff Time Order Value Order Det…" at bounding box center [696, 326] width 1097 height 492
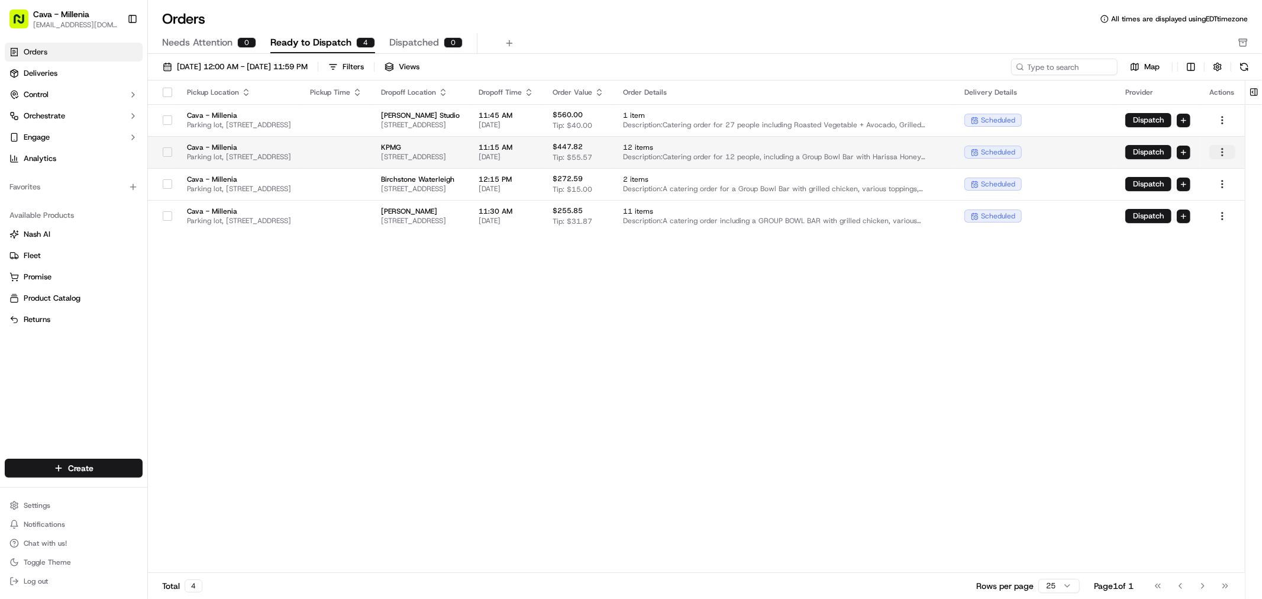
click at [1219, 149] on html "Cava - Millenia [EMAIL_ADDRESS][DOMAIN_NAME] Toggle Sidebar Orders Deliveries C…" at bounding box center [631, 299] width 1262 height 599
click at [1218, 153] on html "Cava - Millenia [EMAIL_ADDRESS][DOMAIN_NAME] Toggle Sidebar Orders Deliveries C…" at bounding box center [631, 299] width 1262 height 599
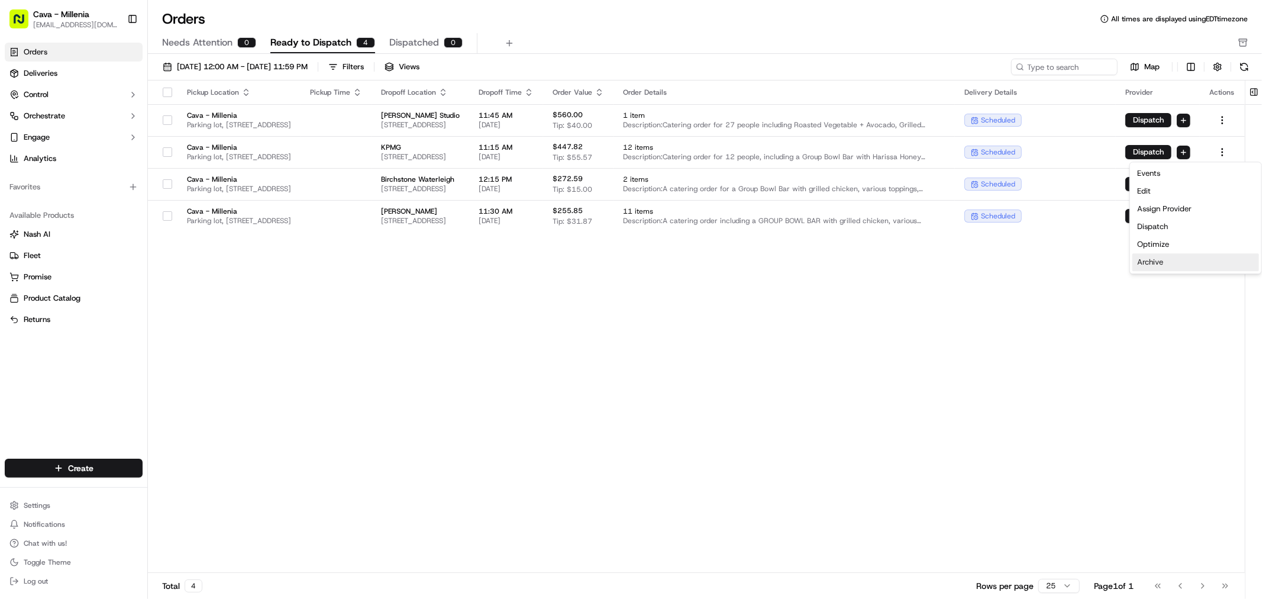
click at [1163, 259] on div "Archive" at bounding box center [1196, 262] width 127 height 18
click at [1163, 259] on div "Events Edit Assign Provider Dispatch Optimize Archive" at bounding box center [1196, 217] width 127 height 107
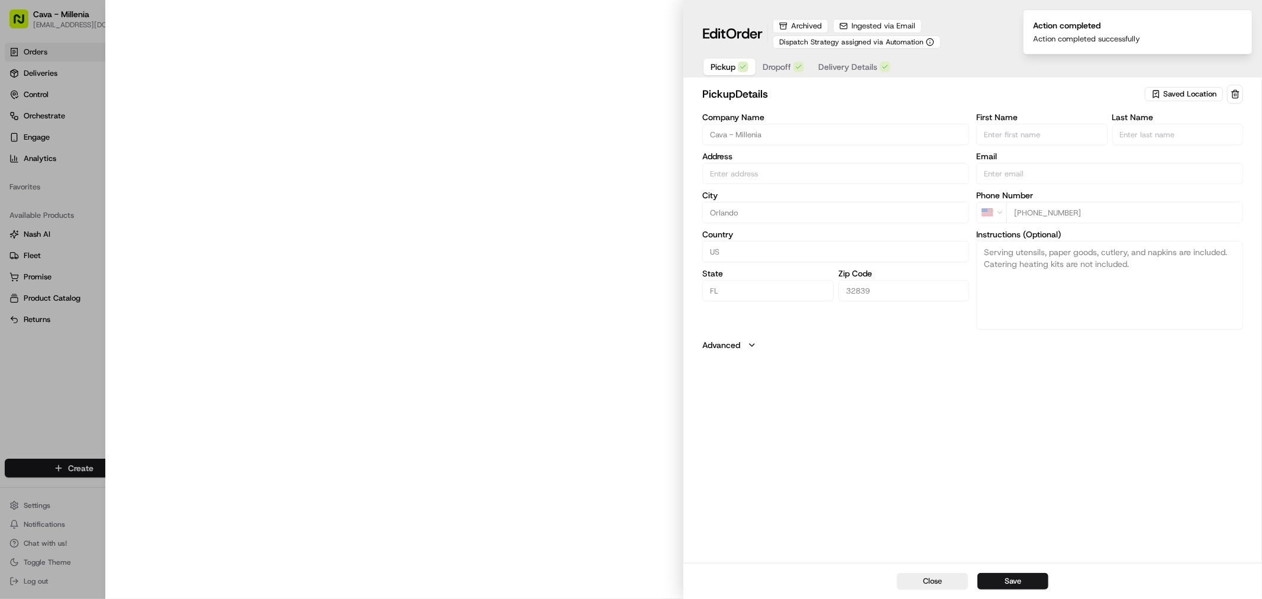
type input "[STREET_ADDRESS]"
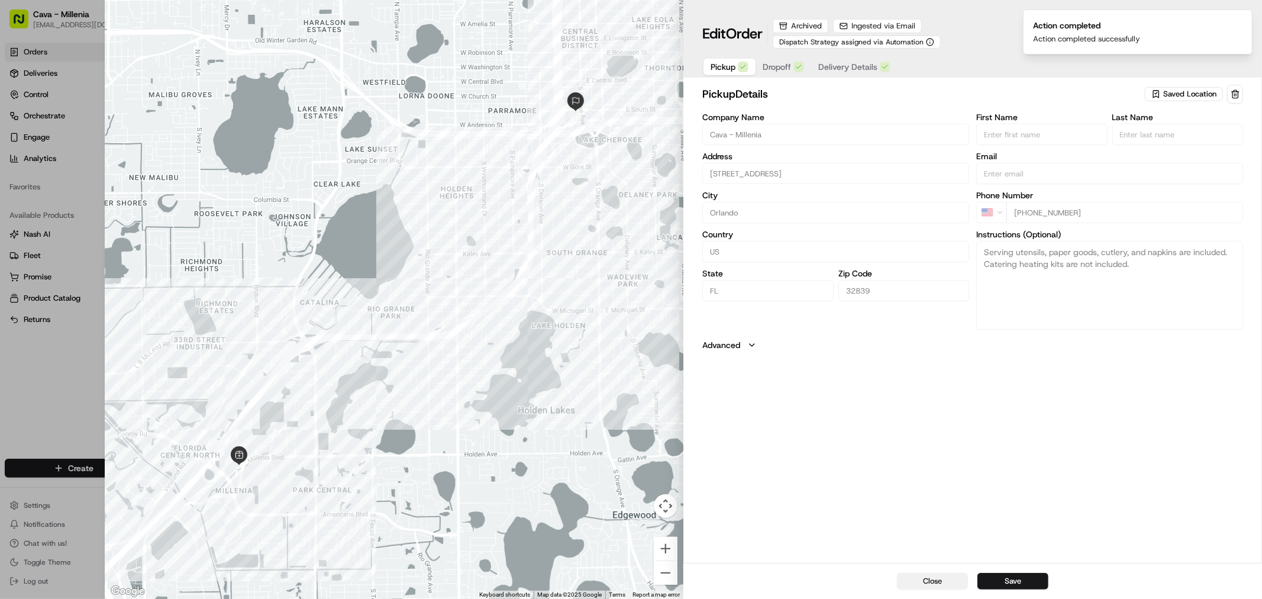
click at [956, 588] on button "Close" at bounding box center [932, 581] width 71 height 17
type input "+1"
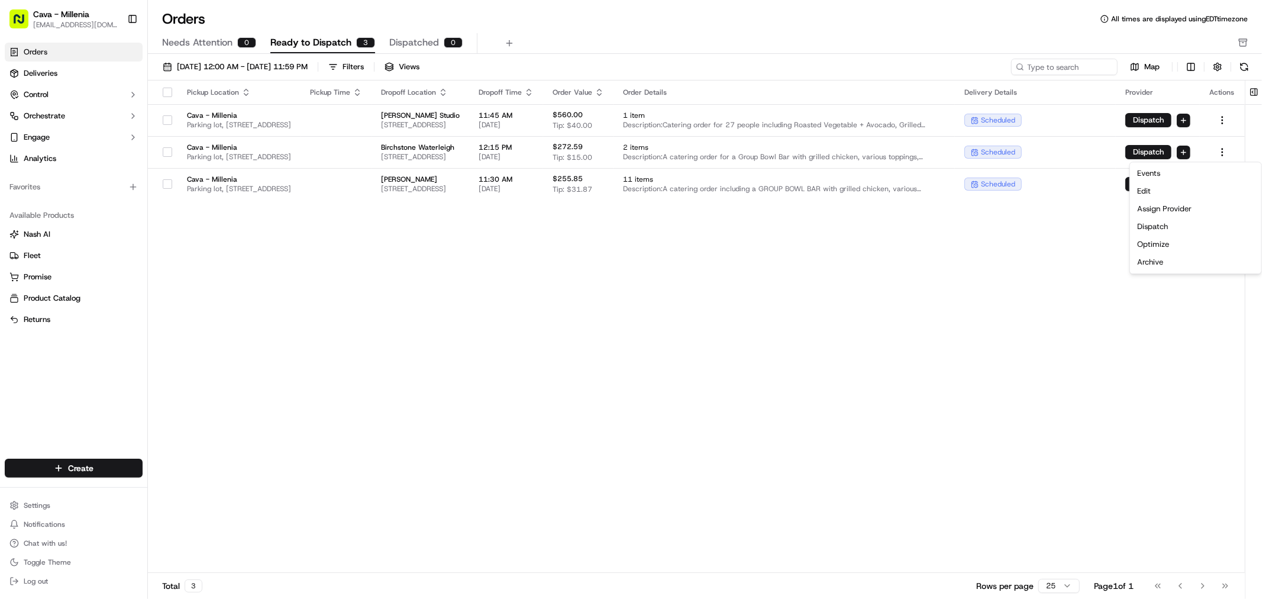
click at [1020, 424] on div "Pickup Location Pickup Time Dropoff Location Dropoff Time Order Value Order Det…" at bounding box center [696, 326] width 1097 height 492
click at [1220, 122] on html "Cava - Millenia [EMAIL_ADDRESS][DOMAIN_NAME] Toggle Sidebar Orders Deliveries C…" at bounding box center [631, 299] width 1262 height 599
click at [1163, 227] on div "Archive" at bounding box center [1196, 230] width 127 height 18
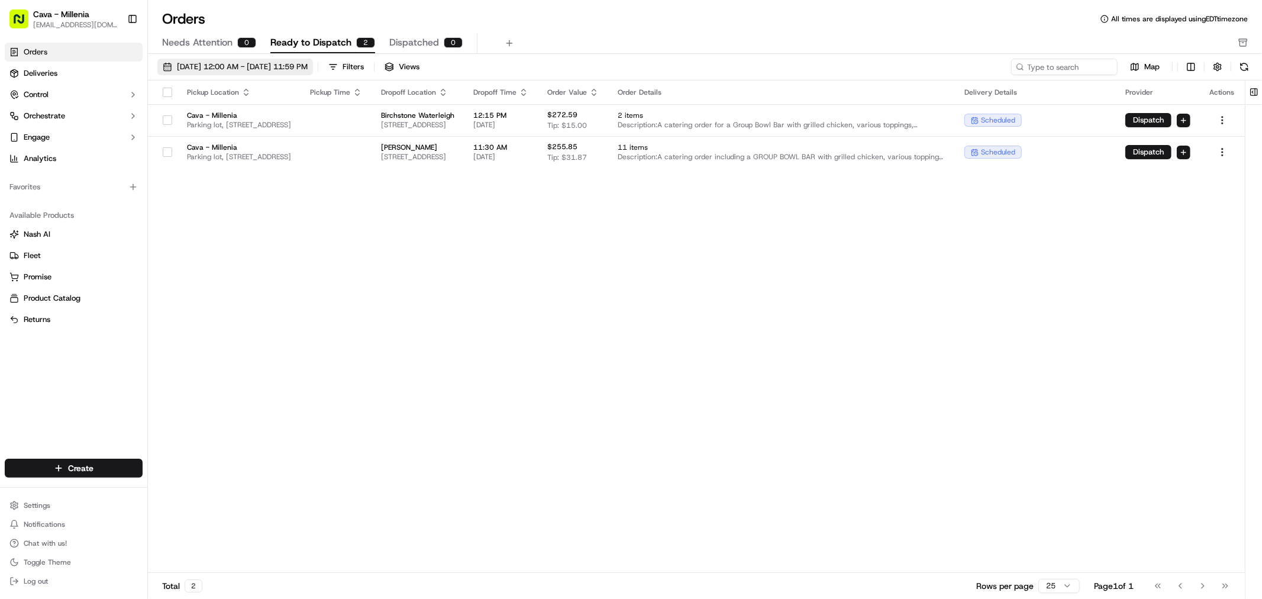
click at [258, 70] on span "[DATE] 12:00 AM - [DATE] 11:59 PM" at bounding box center [242, 67] width 131 height 11
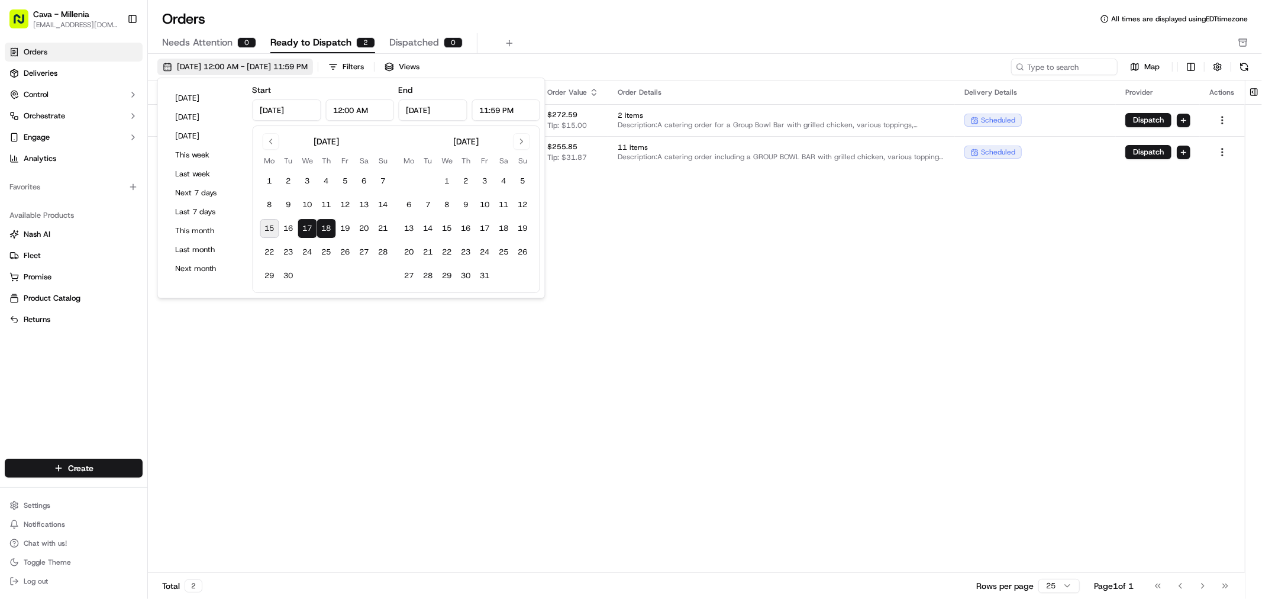
click at [258, 70] on span "[DATE] 12:00 AM - [DATE] 11:59 PM" at bounding box center [242, 67] width 131 height 11
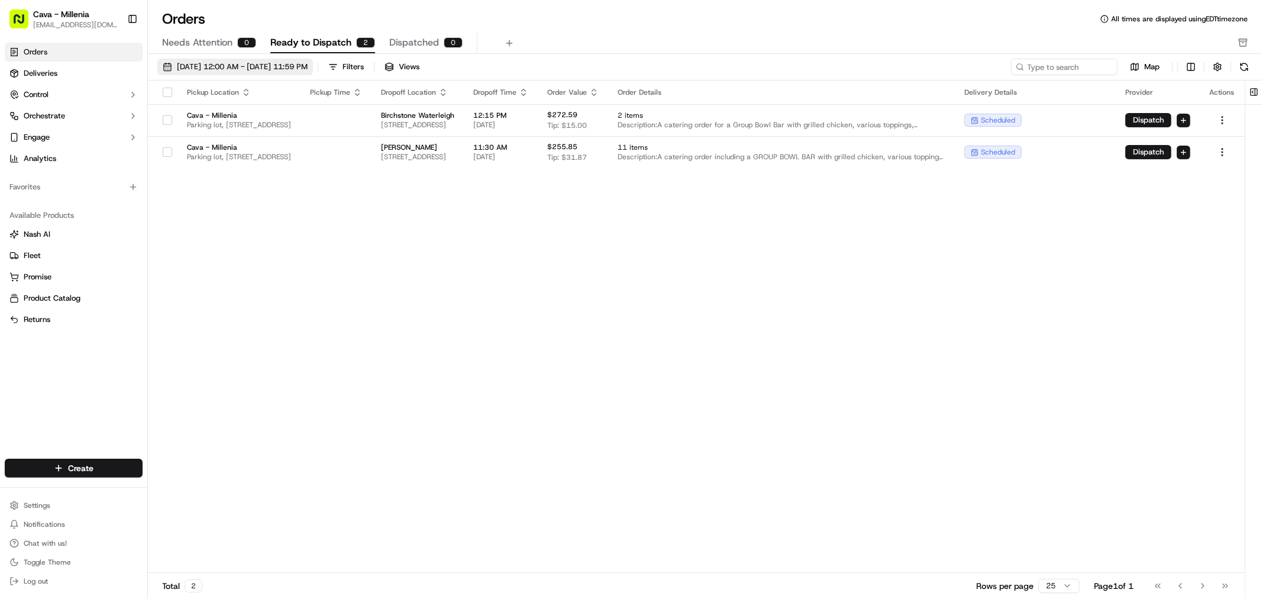
click at [302, 62] on span "[DATE] 12:00 AM - [DATE] 11:59 PM" at bounding box center [242, 67] width 131 height 11
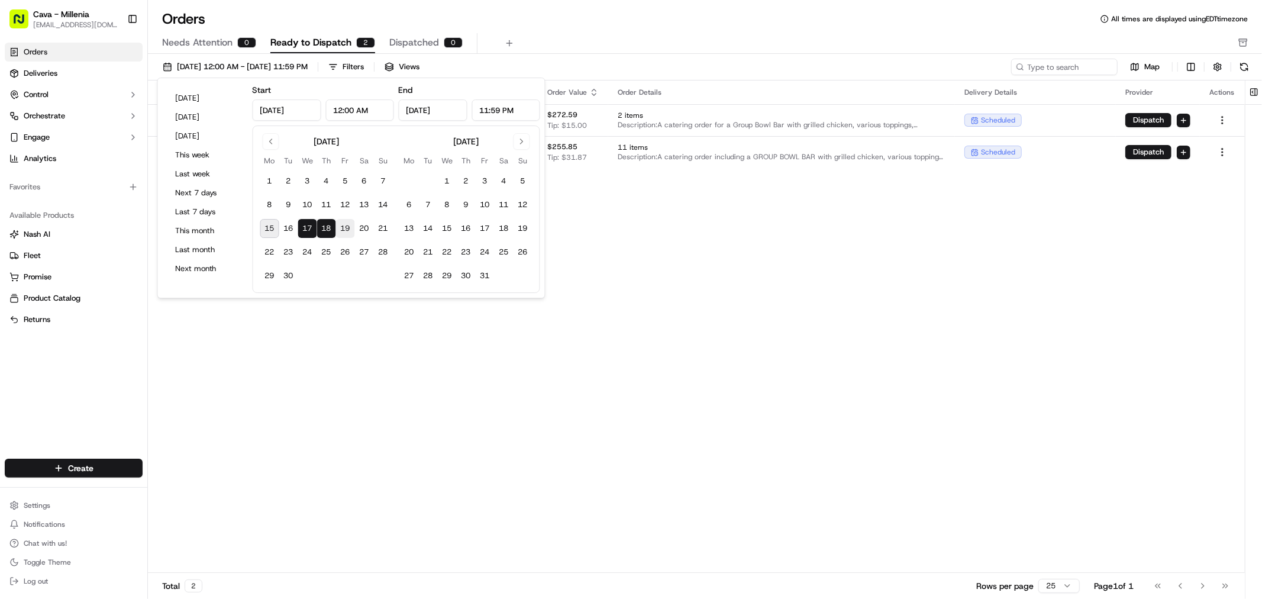
click at [347, 226] on button "19" at bounding box center [345, 228] width 19 height 19
type input "[DATE]"
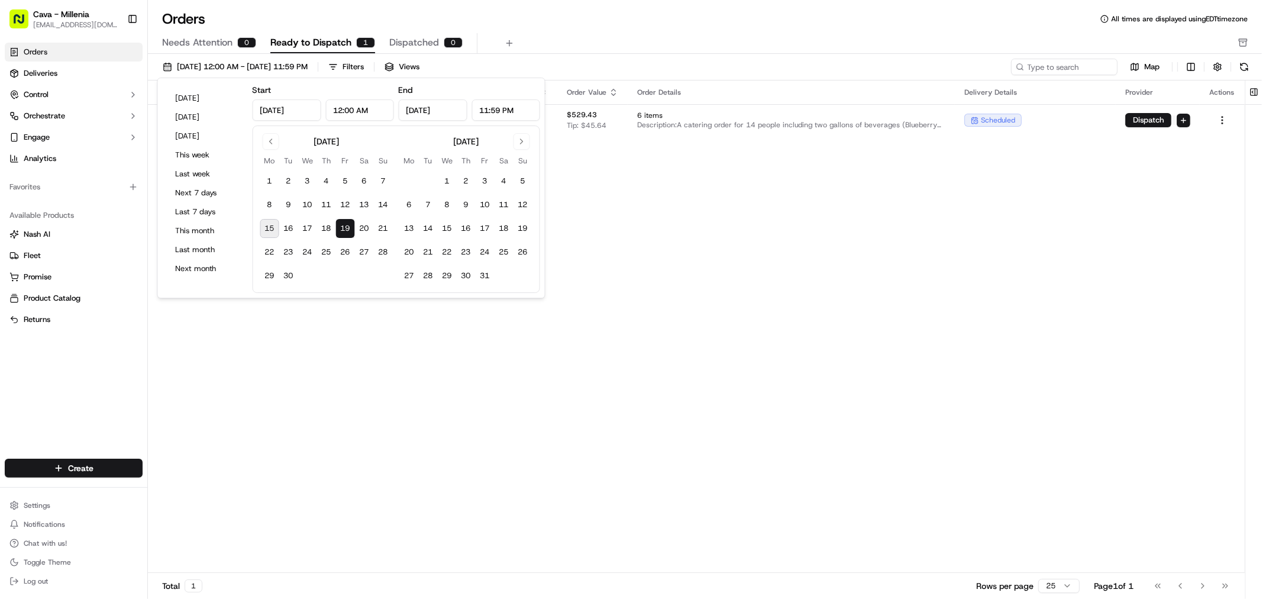
click at [683, 262] on div "Pickup Location Pickup Time Dropoff Location Dropoff Time Order Value Order Det…" at bounding box center [696, 326] width 1097 height 492
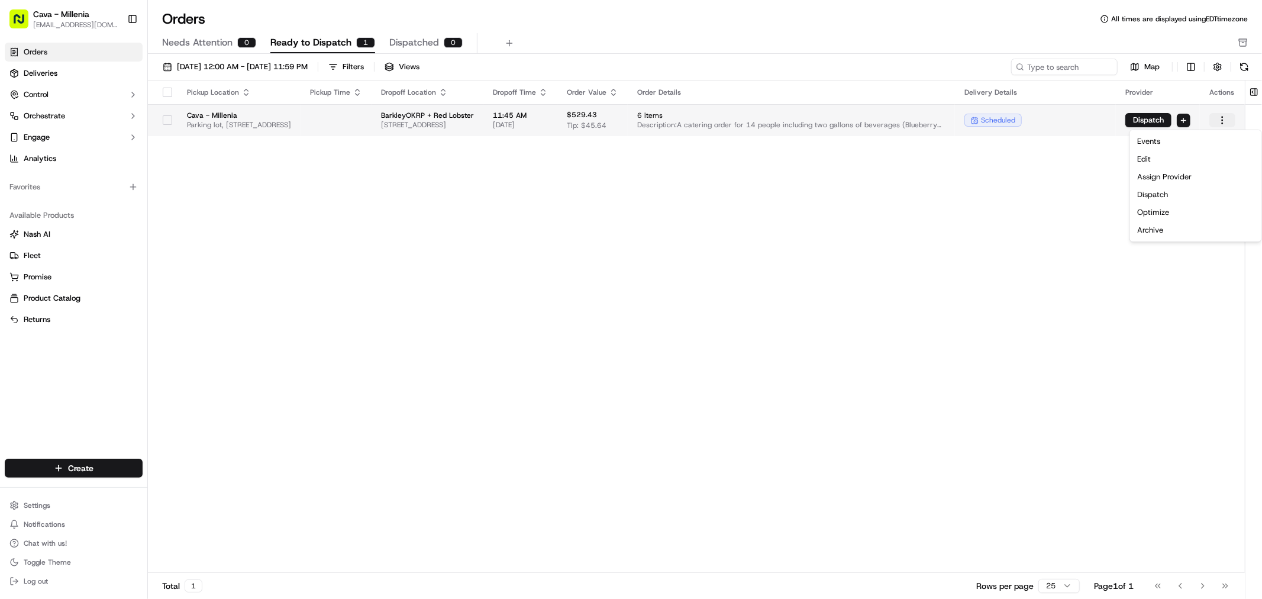
click at [1210, 124] on html "Cava - Millenia [EMAIL_ADDRESS][DOMAIN_NAME] Toggle Sidebar Orders Deliveries C…" at bounding box center [631, 299] width 1262 height 599
click at [1154, 226] on div "Archive" at bounding box center [1196, 230] width 127 height 18
